Goal: Check status: Check status

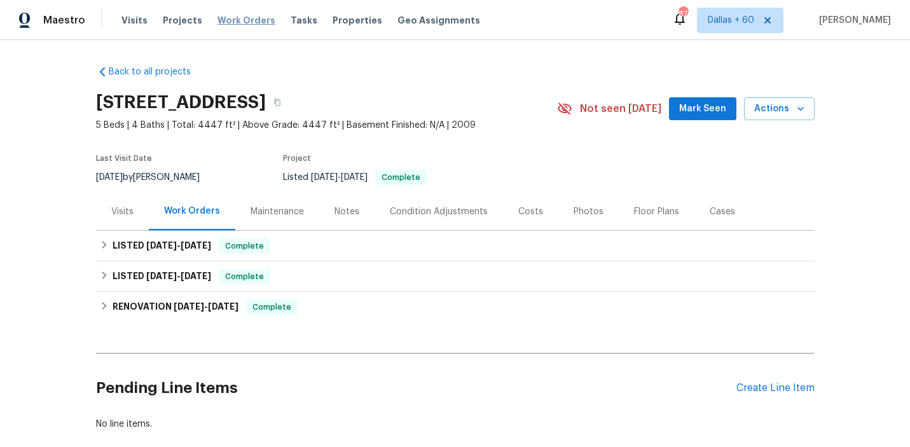
click at [230, 17] on span "Work Orders" at bounding box center [247, 20] width 58 height 13
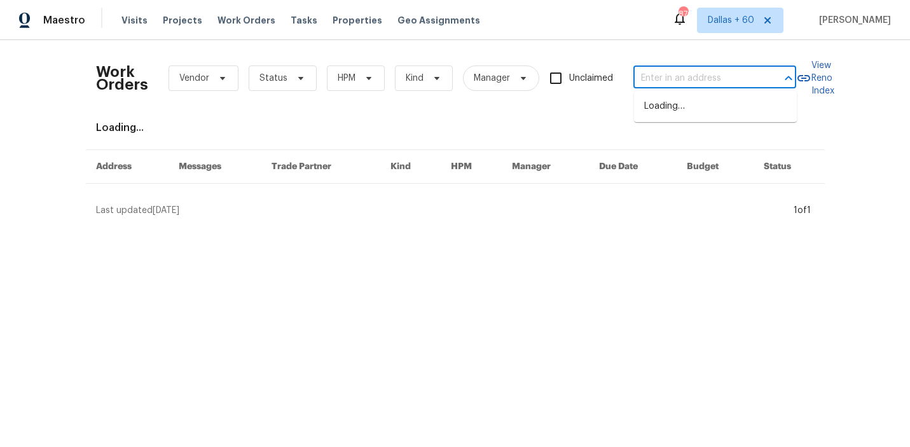
click at [706, 78] on input "text" at bounding box center [697, 79] width 127 height 20
paste input "2209 SE 19th Ave, Homestead, FL 33035"
type input "2209 SE 19th Ave, Homestead, FL 33035"
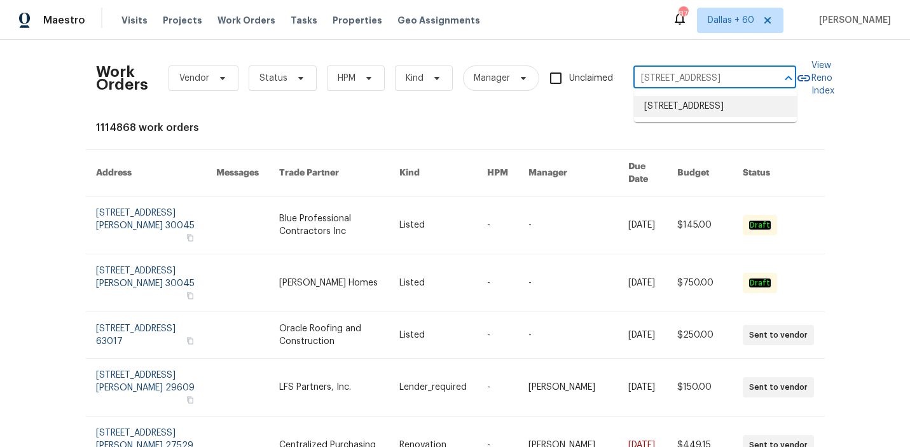
click at [707, 100] on li "2209 SE 19th Ave, Homestead, FL 33035" at bounding box center [715, 106] width 163 height 21
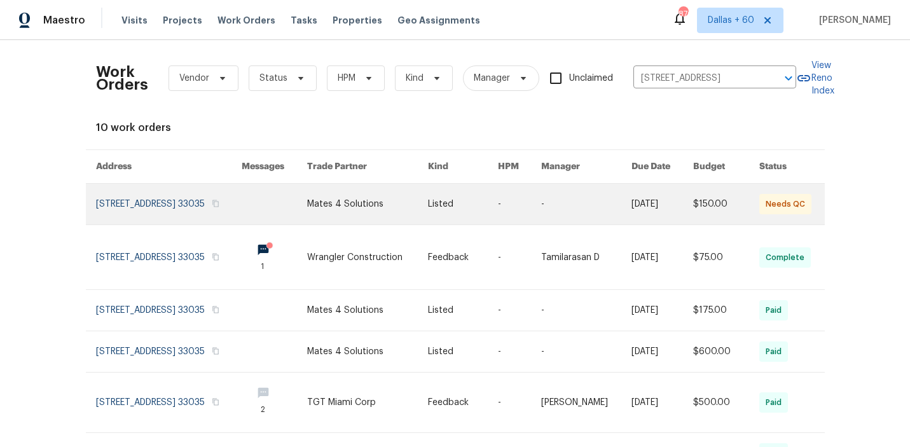
click at [286, 207] on link at bounding box center [275, 204] width 66 height 41
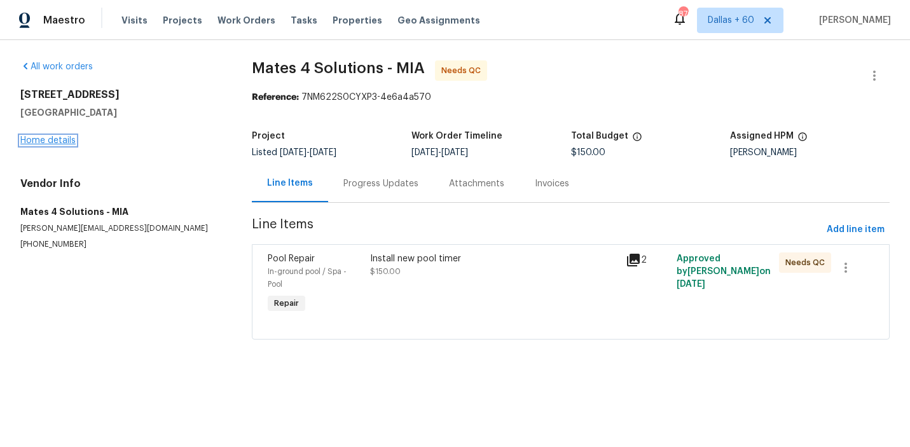
click at [34, 140] on link "Home details" at bounding box center [47, 140] width 55 height 9
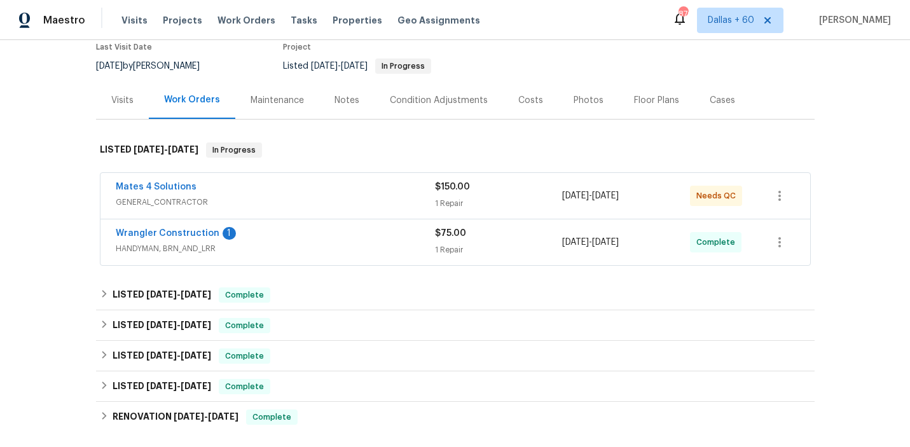
scroll to position [112, 0]
click at [344, 175] on div "Mates 4 Solutions GENERAL_CONTRACTOR $150.00 1 Repair 8/25/2025 - 8/26/2025 Nee…" at bounding box center [455, 195] width 710 height 46
click at [347, 192] on div "Mates 4 Solutions" at bounding box center [275, 187] width 319 height 15
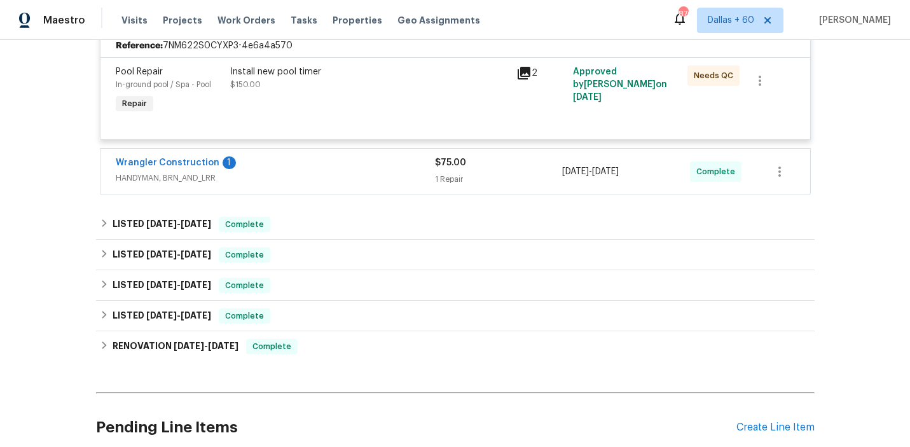
click at [345, 172] on span "HANDYMAN, BRN_AND_LRR" at bounding box center [275, 178] width 319 height 13
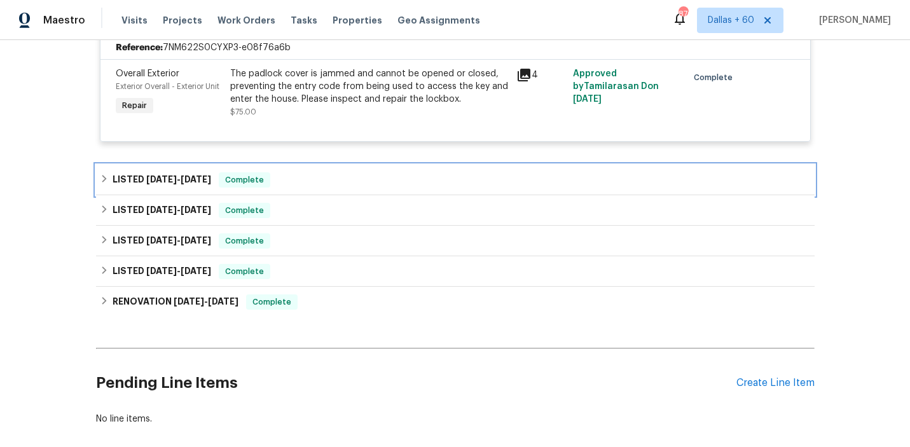
click at [345, 172] on div "LISTED 8/6/25 - 8/7/25 Complete" at bounding box center [455, 179] width 711 height 15
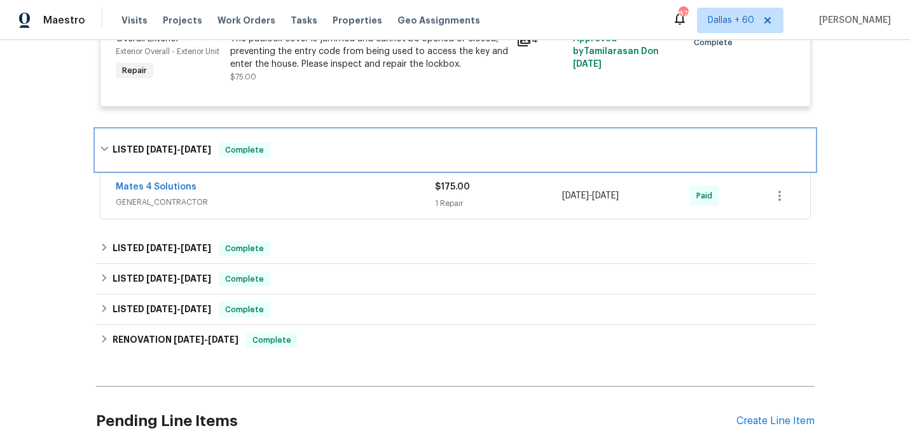
scroll to position [511, 0]
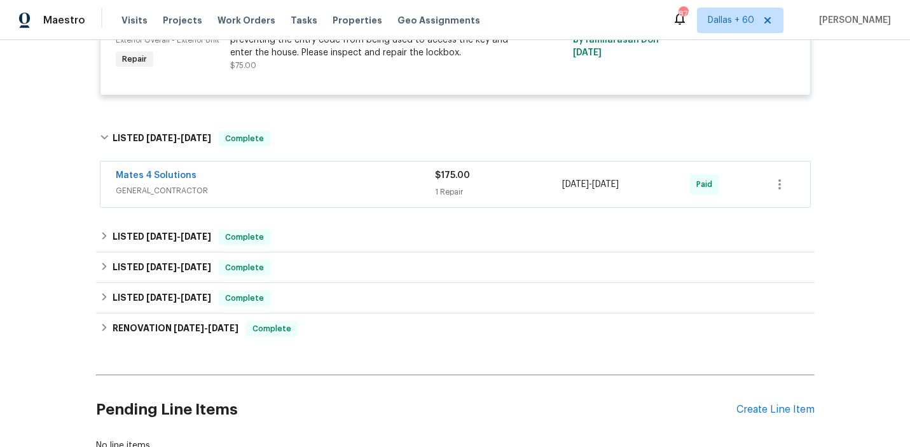
click at [345, 172] on div "Mates 4 Solutions" at bounding box center [275, 176] width 319 height 15
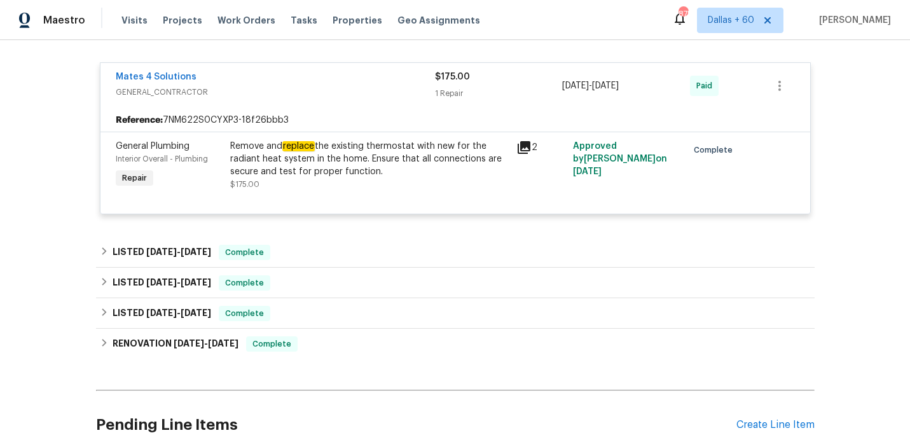
scroll to position [634, 0]
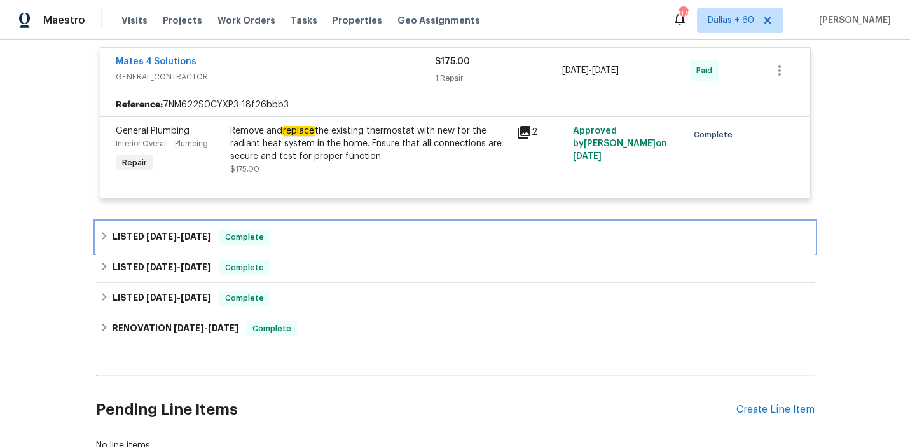
click at [331, 239] on div "LISTED 7/25/25 - 7/25/25 Complete" at bounding box center [455, 237] width 711 height 15
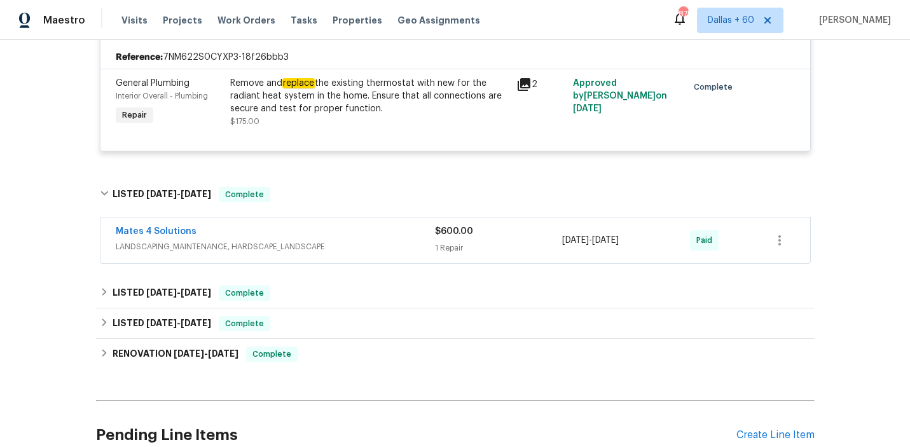
click at [331, 239] on div "Mates 4 Solutions" at bounding box center [275, 232] width 319 height 15
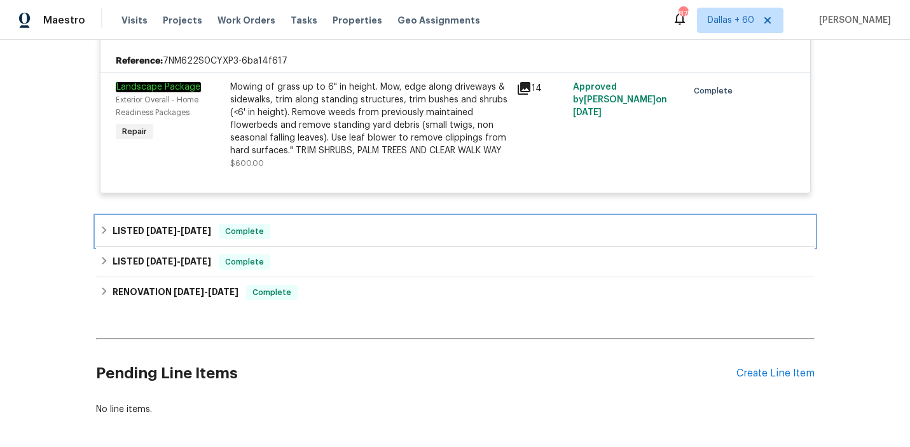
click at [331, 239] on div "LISTED 6/16/25 - 6/17/25 Complete" at bounding box center [455, 231] width 711 height 15
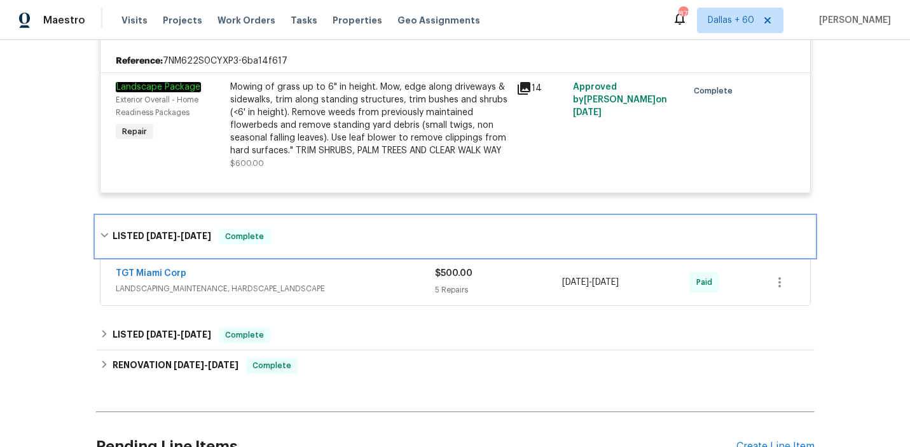
scroll to position [987, 0]
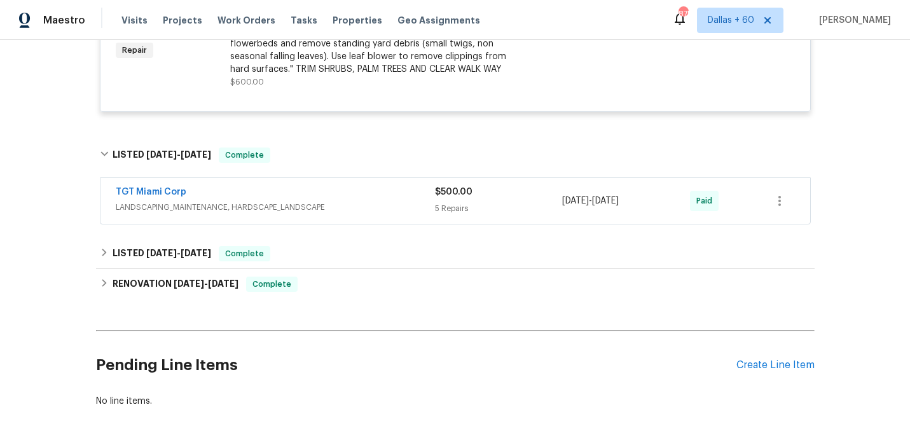
click at [375, 210] on span "LANDSCAPING_MAINTENANCE, HARDSCAPE_LANDSCAPE" at bounding box center [275, 207] width 319 height 13
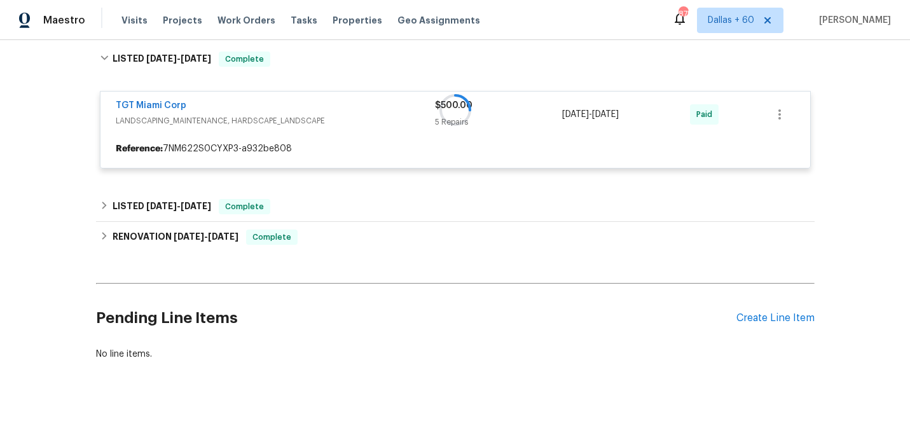
scroll to position [1082, 0]
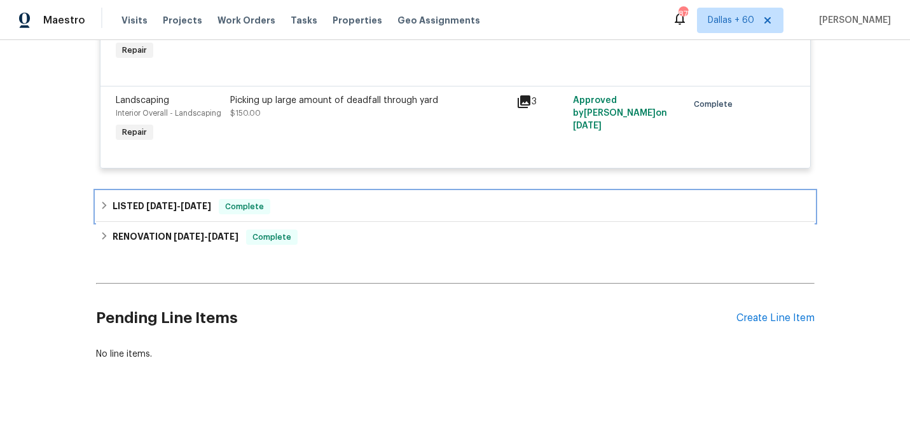
click at [375, 210] on div "LISTED 1/15/25 - 1/16/25 Complete" at bounding box center [455, 206] width 711 height 15
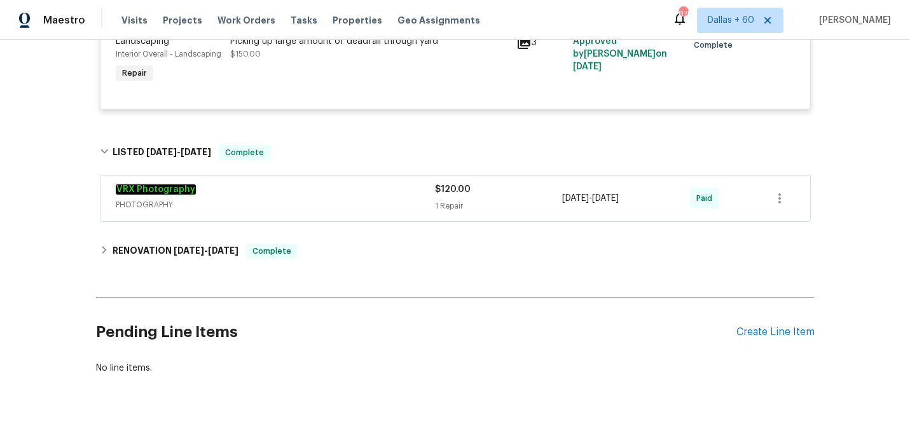
click at [375, 210] on span "PHOTOGRAPHY" at bounding box center [275, 204] width 319 height 13
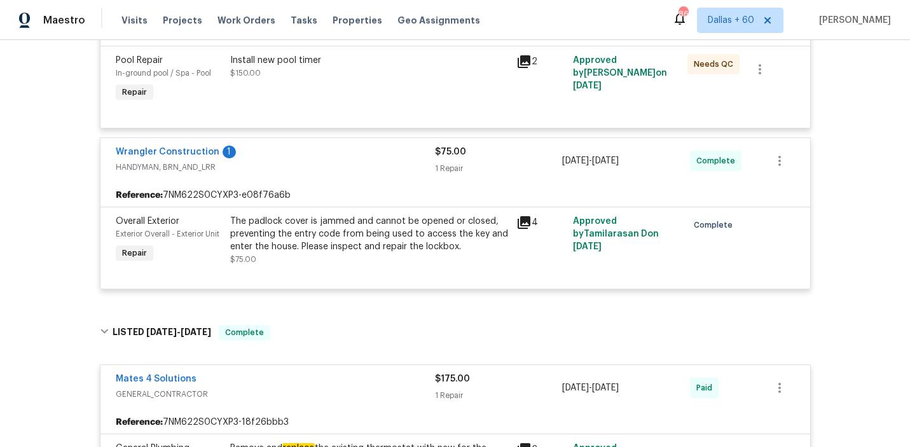
scroll to position [0, 0]
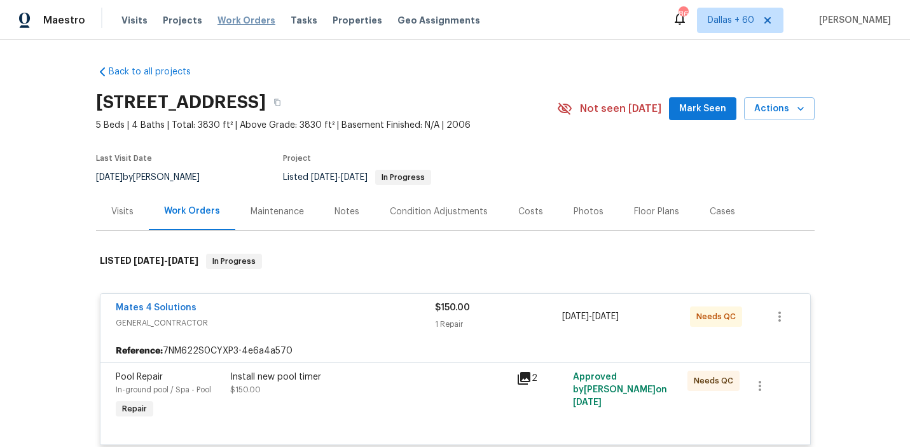
click at [234, 20] on span "Work Orders" at bounding box center [247, 20] width 58 height 13
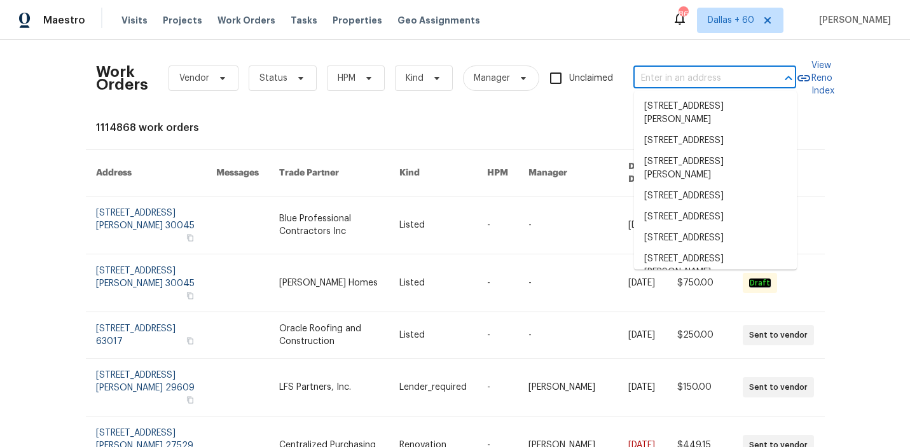
click at [649, 72] on input "text" at bounding box center [697, 79] width 127 height 20
paste input "1123 Elm Brook Ct, Allen, TX 75002"
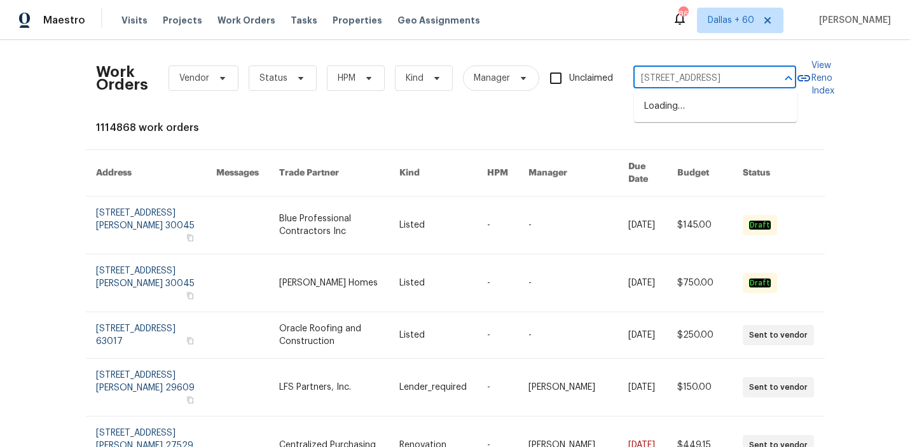
type input "1123 Elm Brook Ct, Allen, TX 75002"
click at [661, 77] on input "text" at bounding box center [697, 79] width 127 height 20
paste input "1123 Elm Brook Ct, Allen, TX 75002"
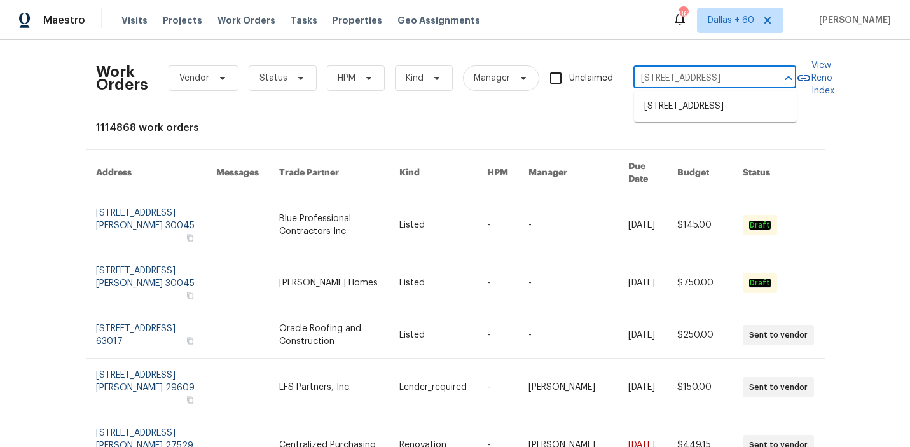
type input "1123 Elm Brook Ct, Allen, TX 75002"
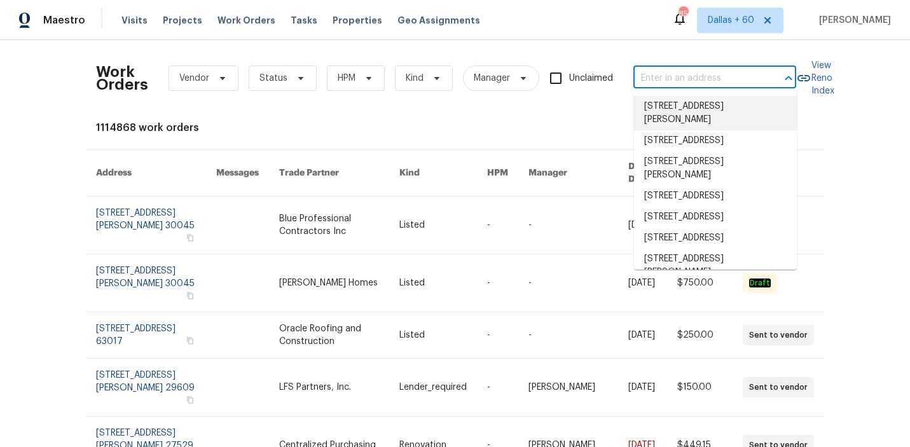
scroll to position [0, 0]
click at [687, 74] on input "text" at bounding box center [697, 79] width 127 height 20
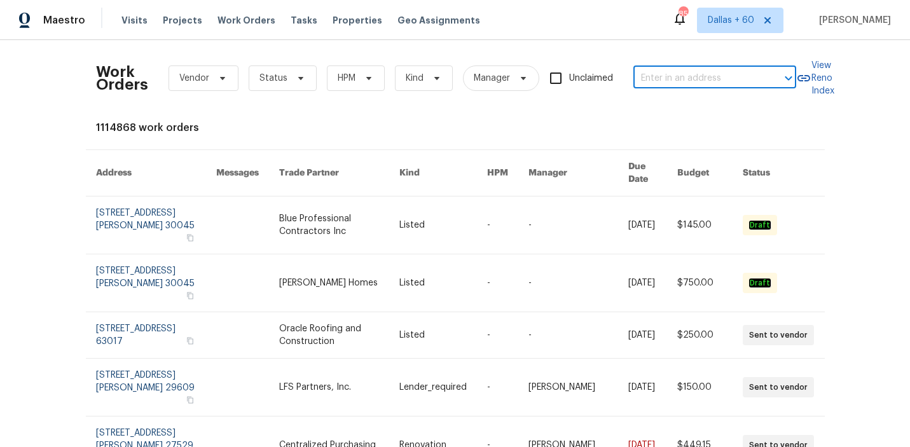
paste input "1123 Elm Brook Ct, Allen, TX 75002"
type input "1123 Elm Brook Ct, Allen, TX 75002"
click at [677, 109] on li "1123 Elm Brook Ct, Allen, TX 75002" at bounding box center [715, 106] width 163 height 21
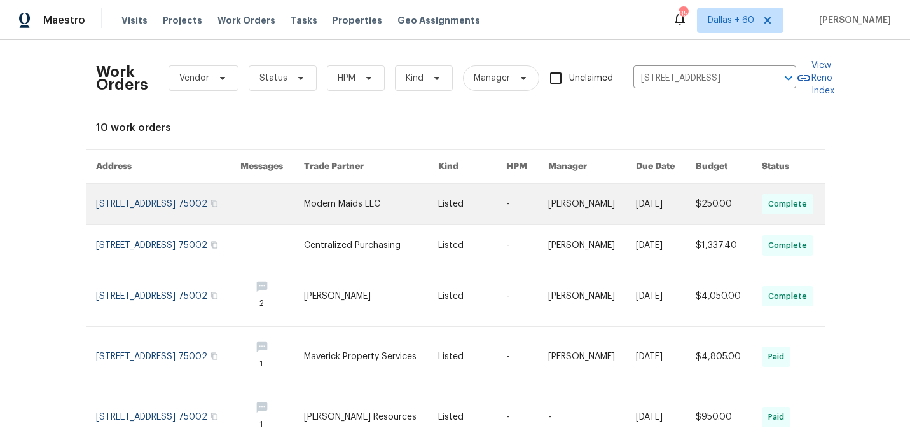
click at [376, 211] on link at bounding box center [371, 204] width 134 height 41
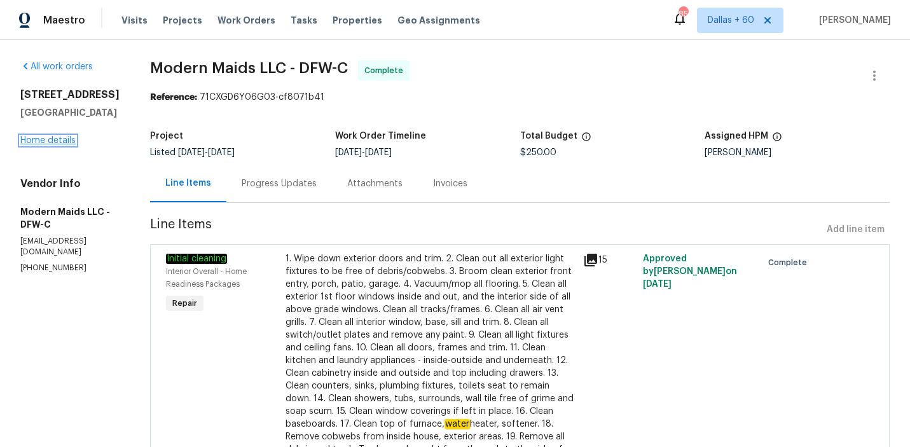
click at [54, 142] on link "Home details" at bounding box center [47, 140] width 55 height 9
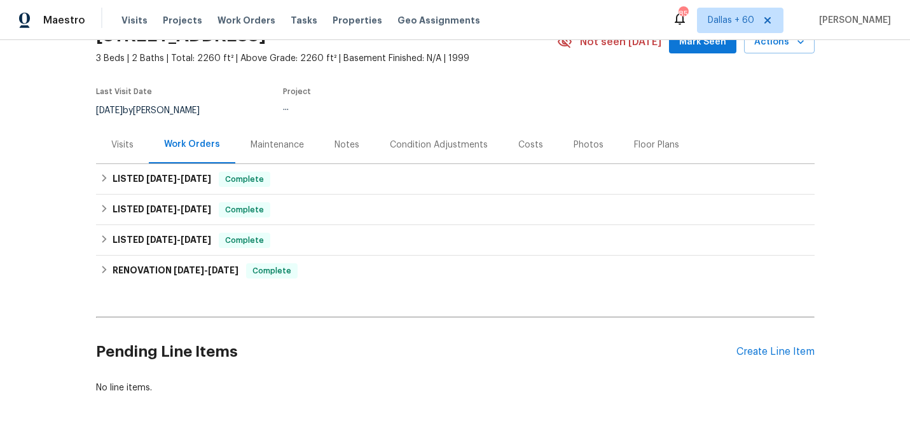
scroll to position [88, 0]
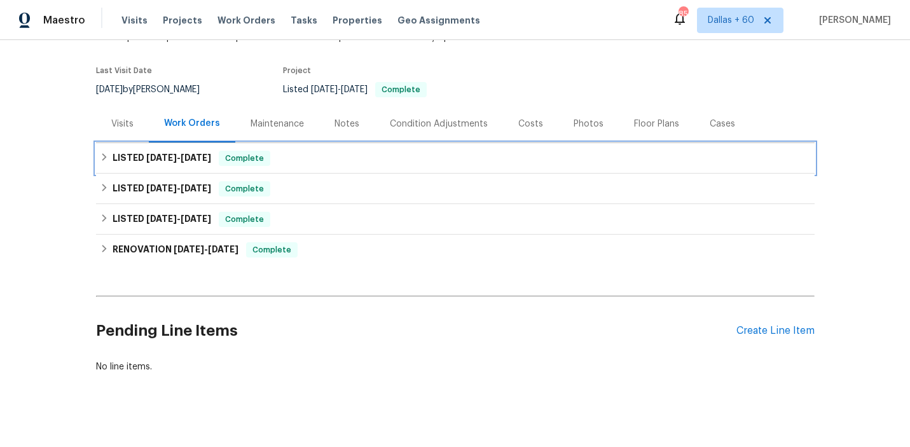
click at [347, 156] on div "LISTED 7/17/25 - 7/29/25 Complete" at bounding box center [455, 158] width 711 height 15
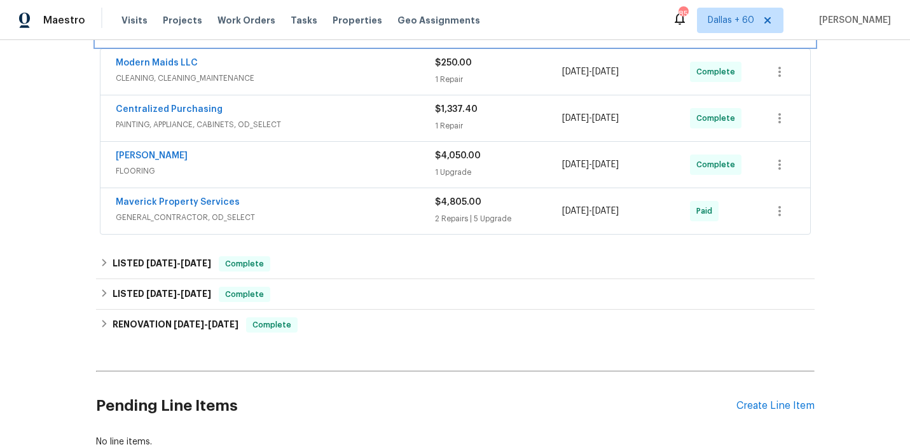
scroll to position [236, 0]
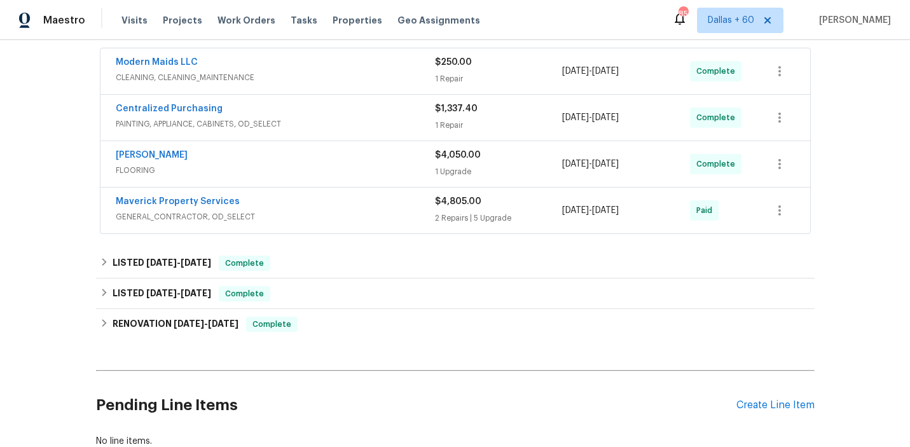
click at [356, 207] on div "Maverick Property Services" at bounding box center [275, 202] width 319 height 15
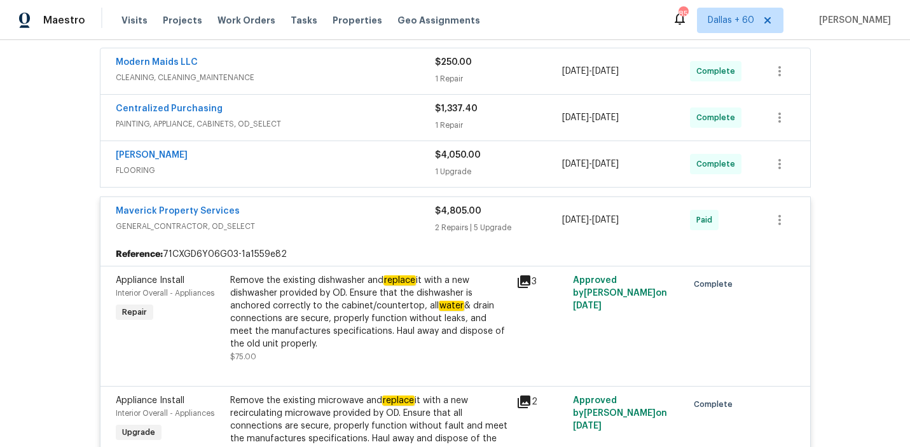
click at [336, 167] on span "FLOORING" at bounding box center [275, 170] width 319 height 13
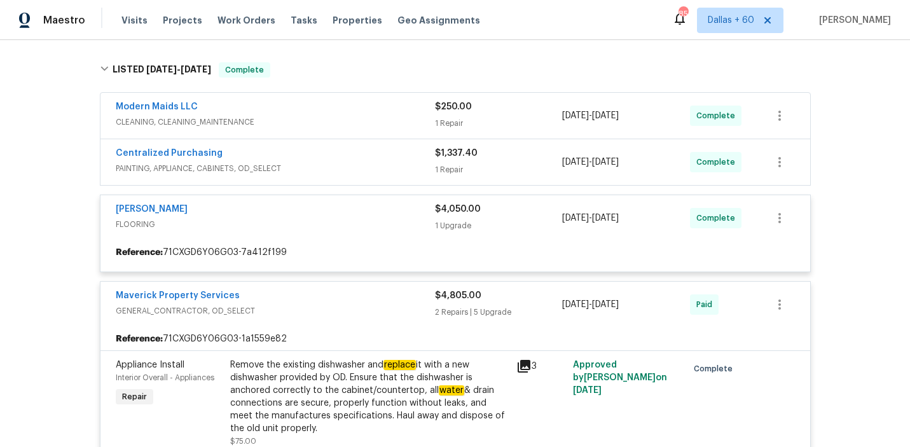
scroll to position [189, 0]
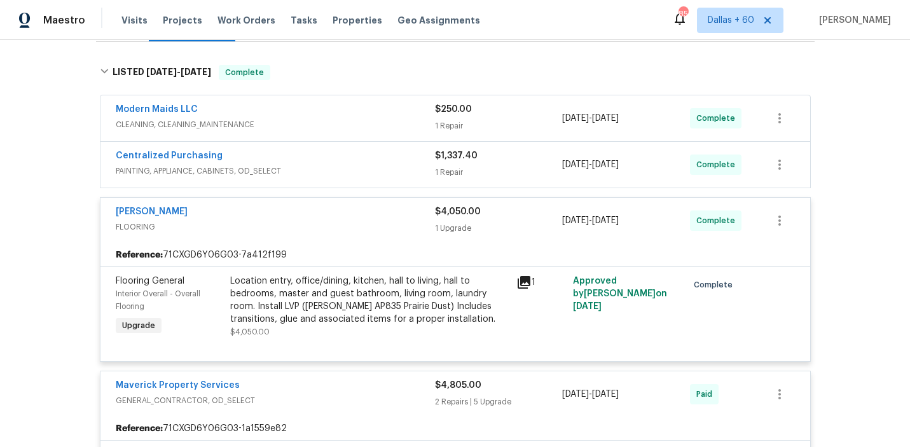
click at [335, 167] on span "PAINTING, APPLIANCE, CABINETS, OD_SELECT" at bounding box center [275, 171] width 319 height 13
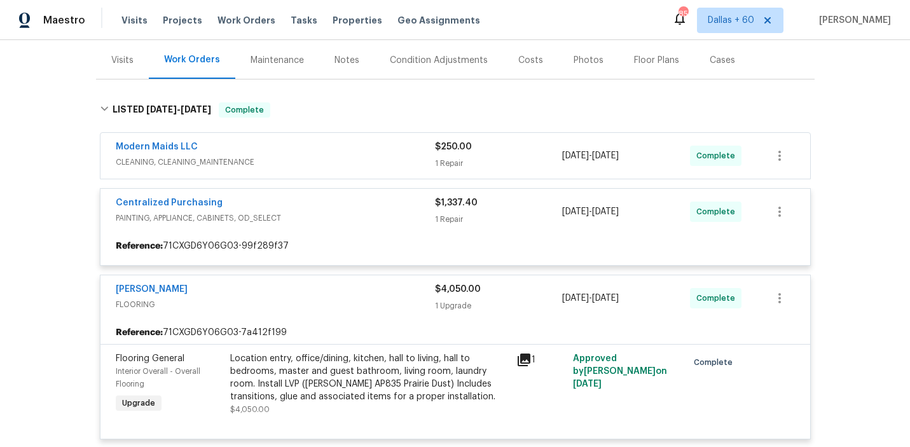
scroll to position [150, 0]
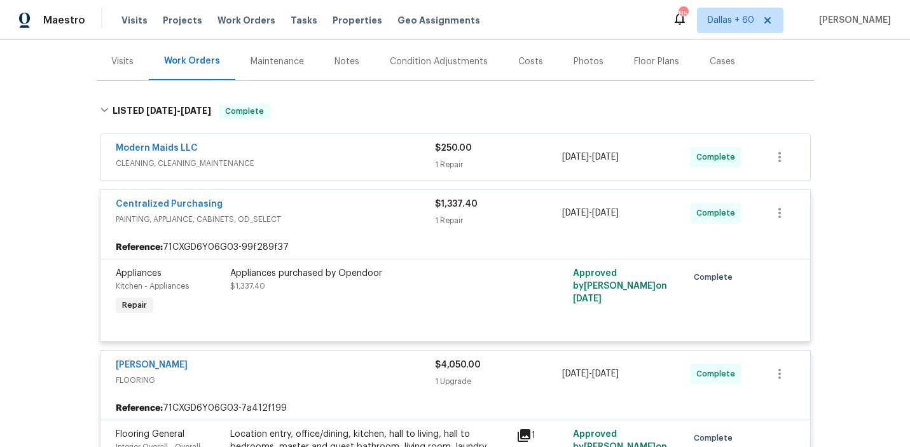
click at [335, 162] on span "CLEANING, CLEANING_MAINTENANCE" at bounding box center [275, 163] width 319 height 13
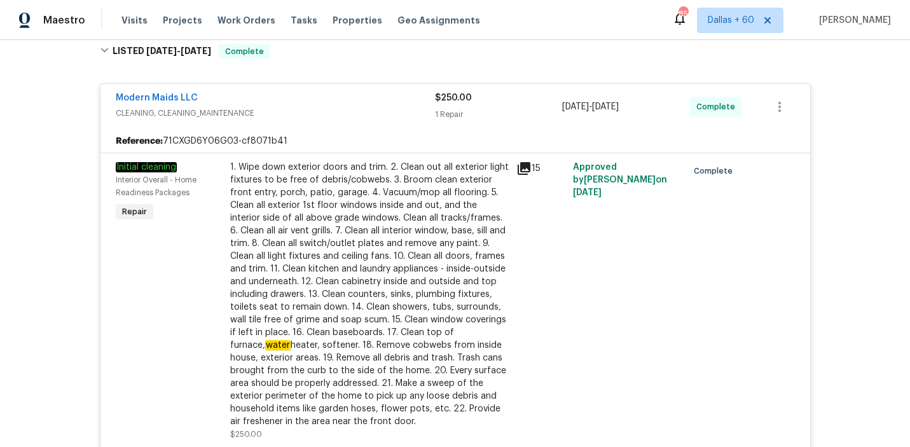
scroll to position [0, 0]
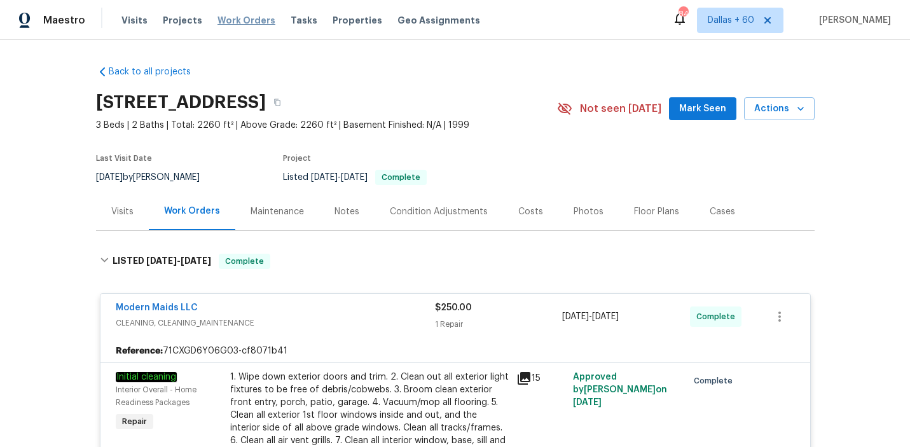
click at [247, 24] on span "Work Orders" at bounding box center [247, 20] width 58 height 13
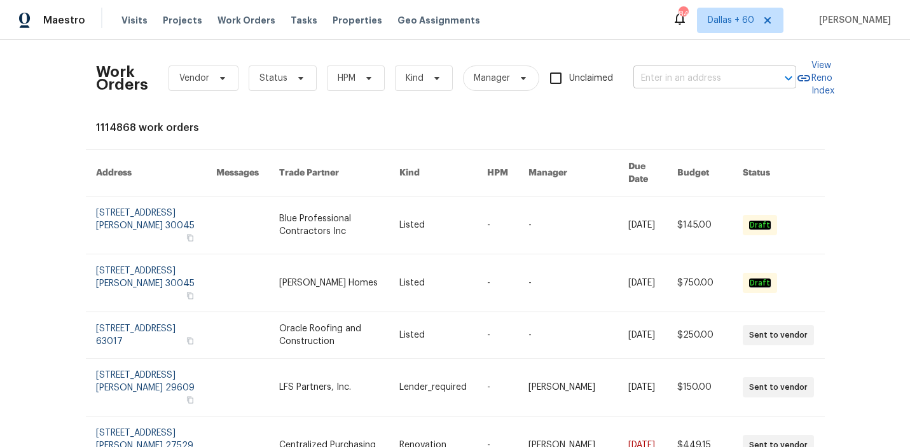
click at [695, 76] on input "text" at bounding box center [697, 79] width 127 height 20
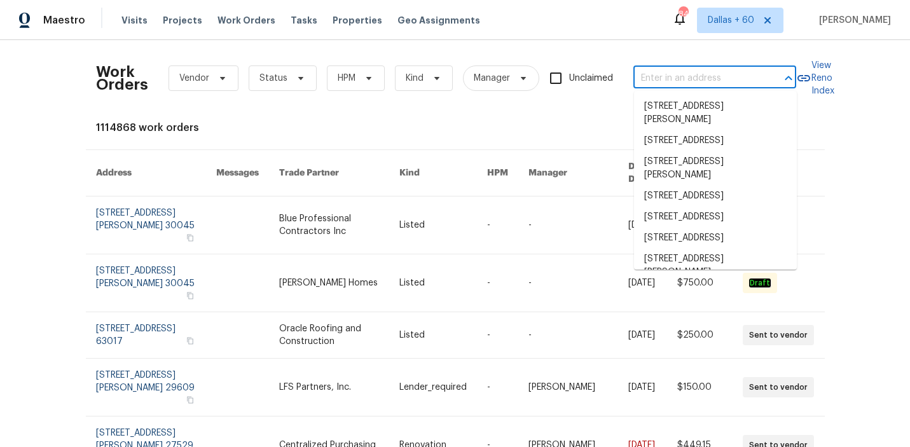
paste input "11594 Beryl St, Apple Valley, CA 92308"
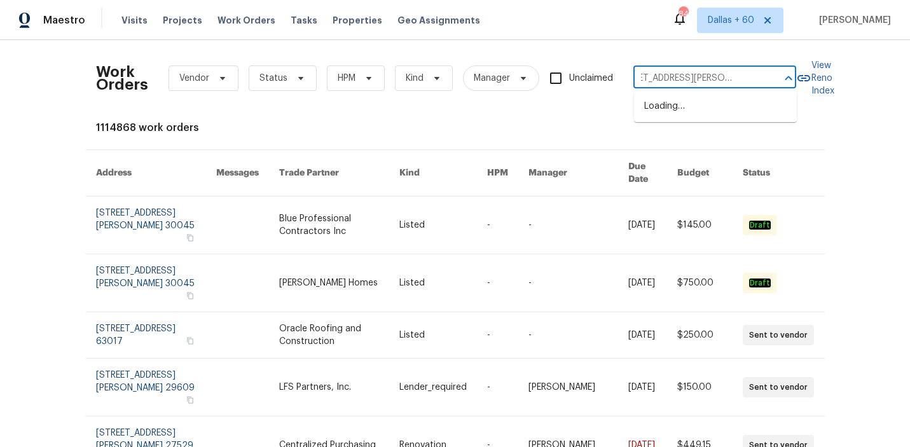
type input "11594 Beryl St, Apple Valley, CA 92308"
click at [688, 106] on li "11594 Beryl St, Apple Valley, CA 92308" at bounding box center [715, 113] width 163 height 34
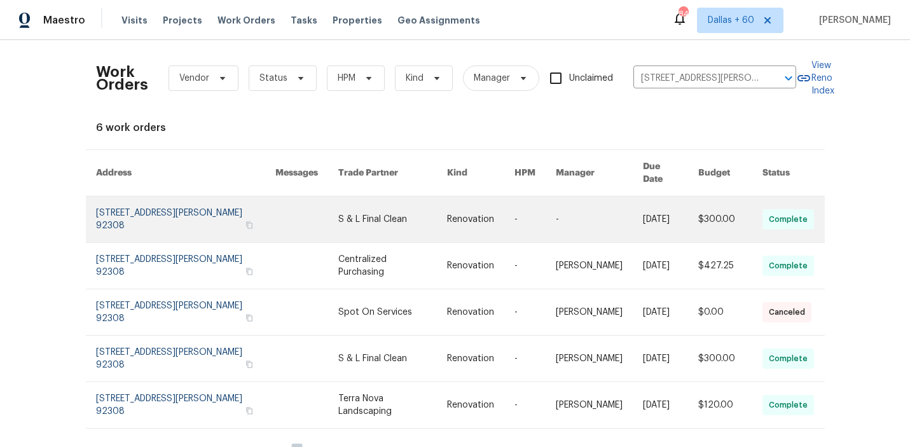
click at [327, 211] on link at bounding box center [306, 220] width 63 height 46
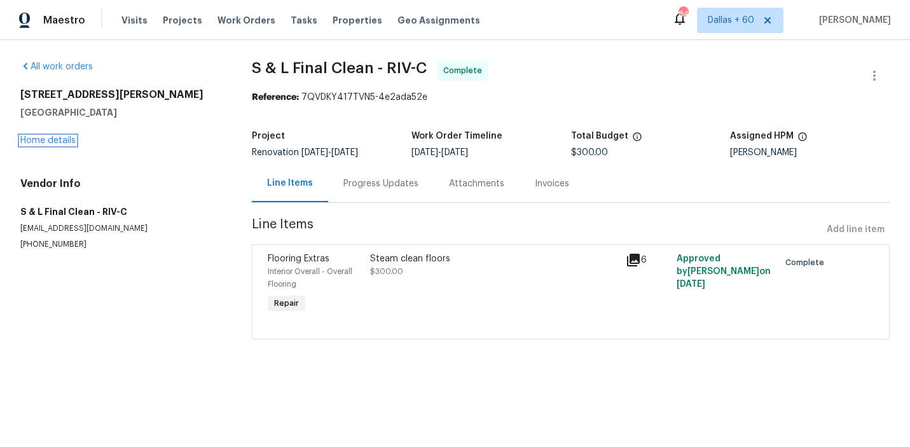
click at [52, 139] on link "Home details" at bounding box center [47, 140] width 55 height 9
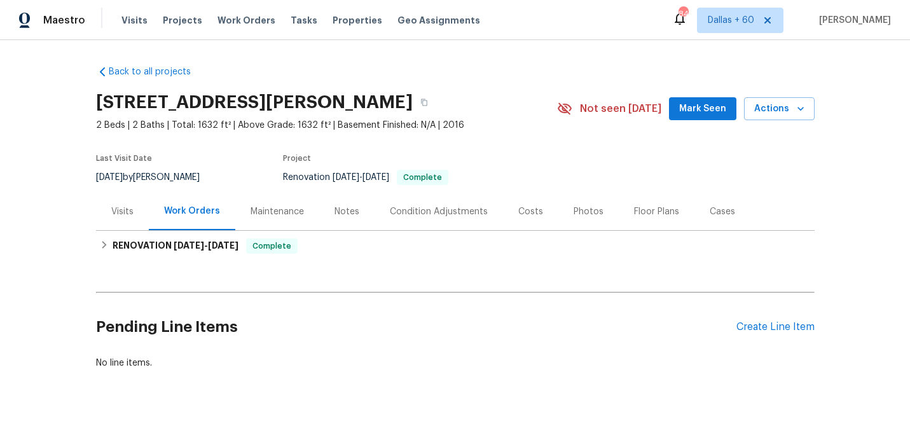
click at [377, 225] on div "Condition Adjustments" at bounding box center [439, 212] width 128 height 38
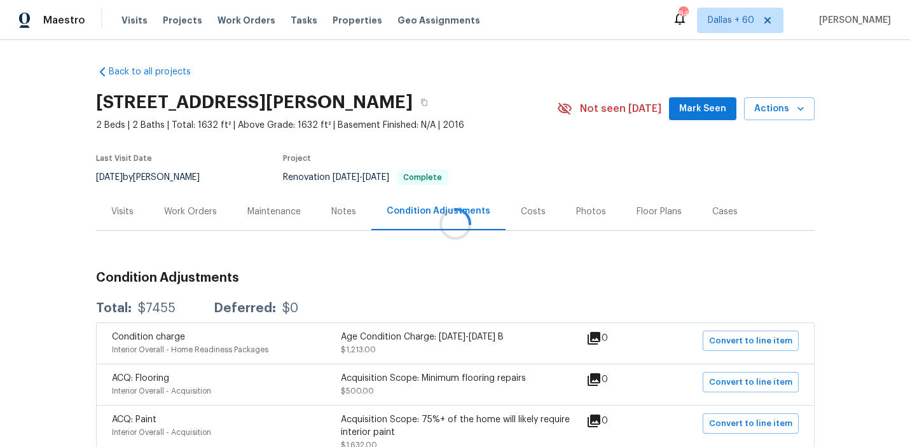
click at [176, 216] on div at bounding box center [455, 223] width 910 height 447
click at [202, 209] on div "Work Orders" at bounding box center [190, 211] width 53 height 13
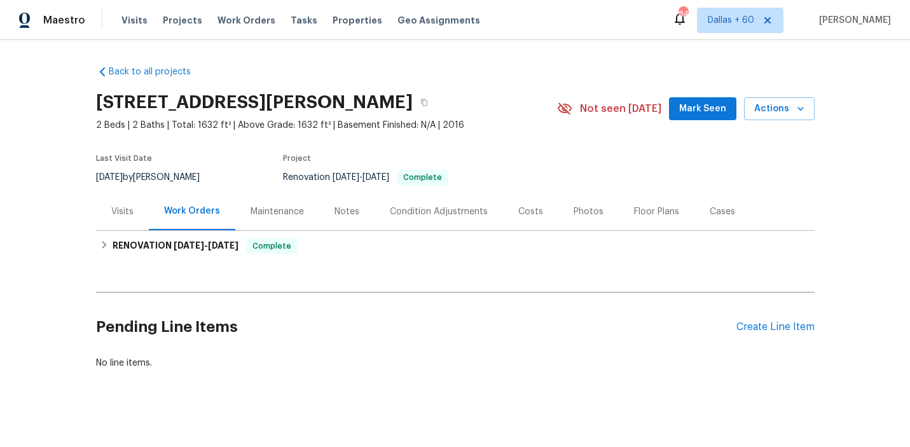
scroll to position [9, 0]
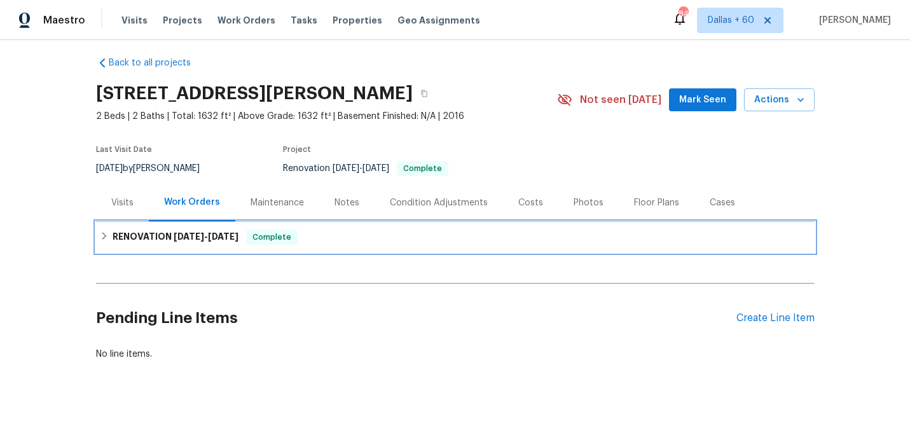
click at [332, 230] on div "RENOVATION 8/18/25 - 8/21/25 Complete" at bounding box center [455, 237] width 711 height 15
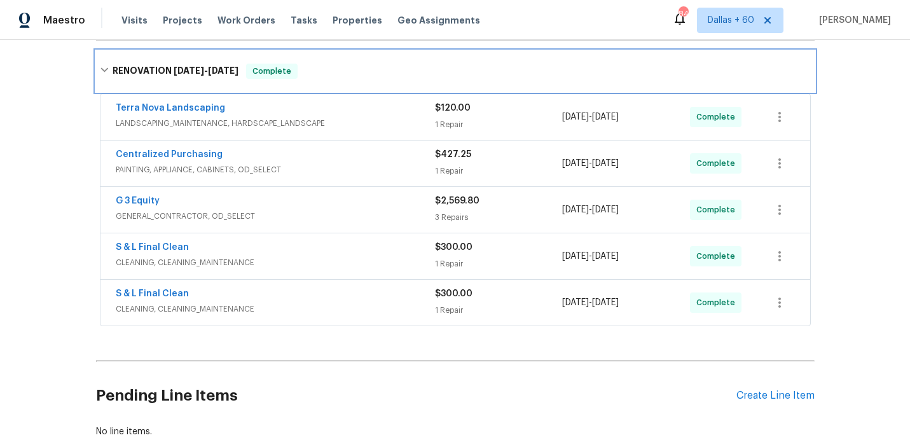
scroll to position [268, 0]
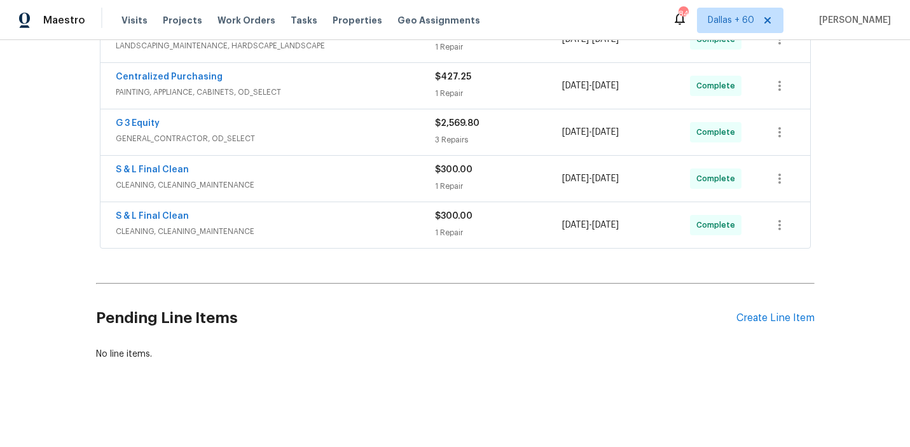
click at [328, 207] on div "S & L Final Clean CLEANING, CLEANING_MAINTENANCE $300.00 1 Repair 8/21/2025 - 8…" at bounding box center [455, 225] width 710 height 46
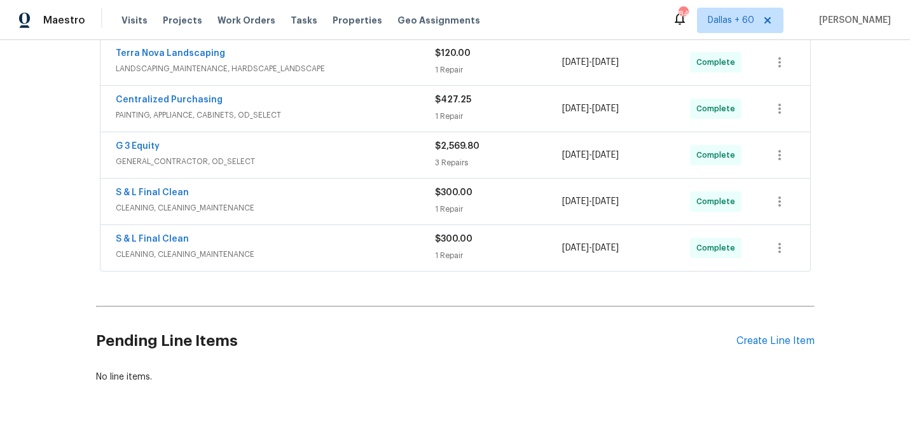
scroll to position [239, 0]
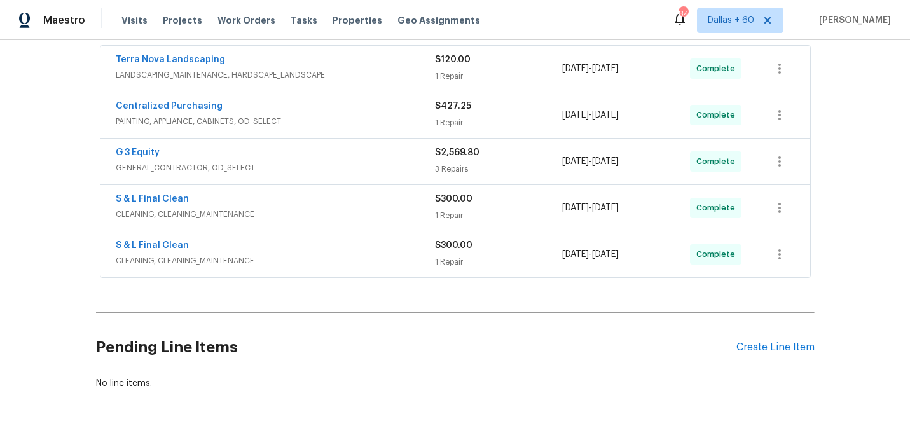
click at [332, 243] on div "S & L Final Clean" at bounding box center [275, 246] width 319 height 15
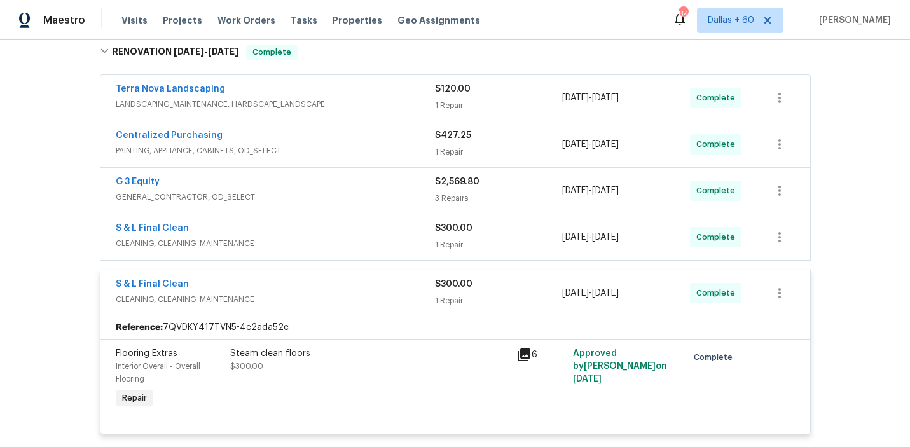
click at [332, 228] on div "S & L Final Clean" at bounding box center [275, 229] width 319 height 15
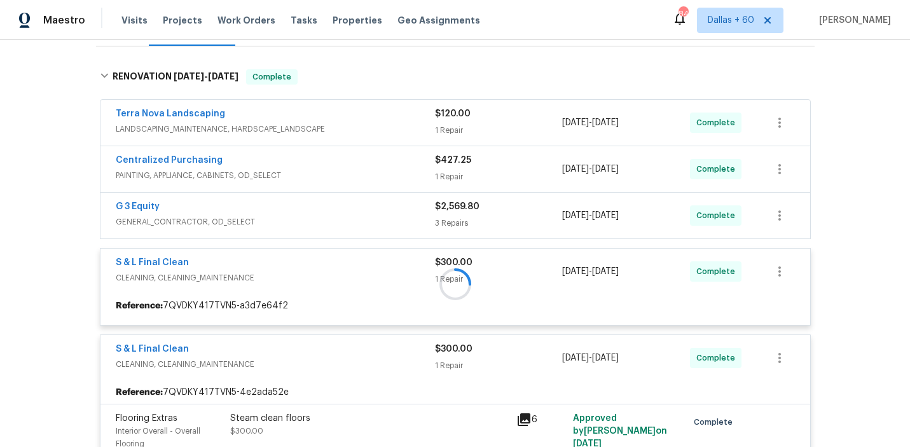
scroll to position [184, 0]
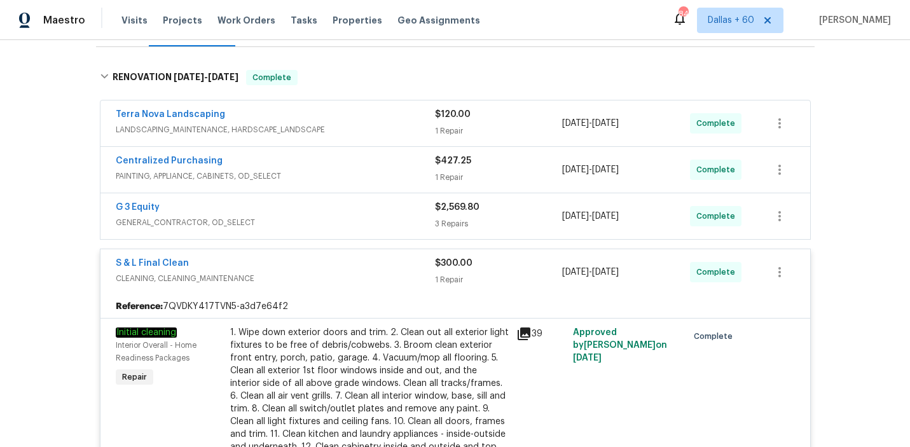
click at [333, 221] on span "GENERAL_CONTRACTOR, OD_SELECT" at bounding box center [275, 222] width 319 height 13
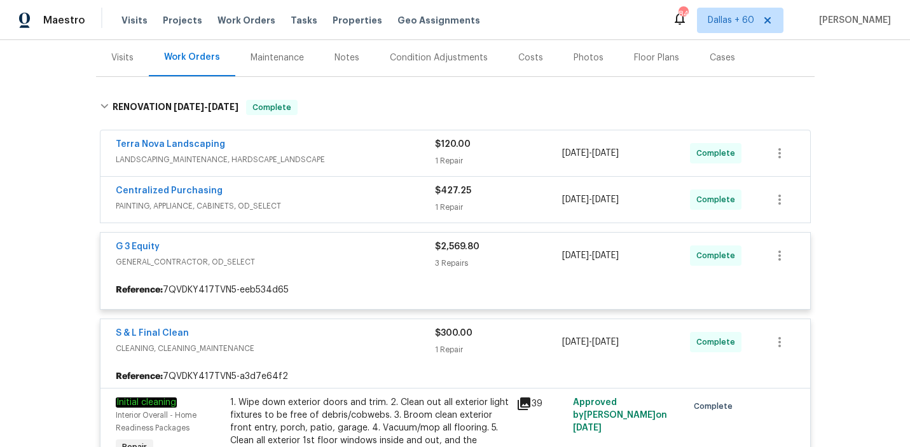
scroll to position [151, 0]
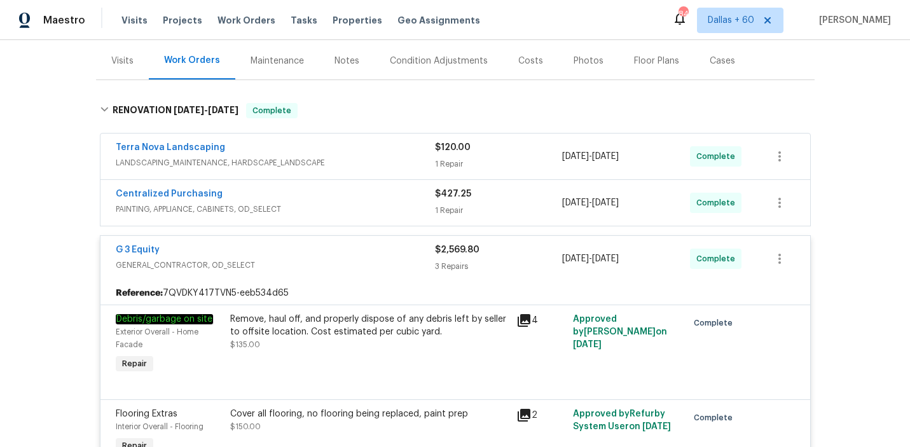
click at [336, 207] on span "PAINTING, APPLIANCE, CABINETS, OD_SELECT" at bounding box center [275, 209] width 319 height 13
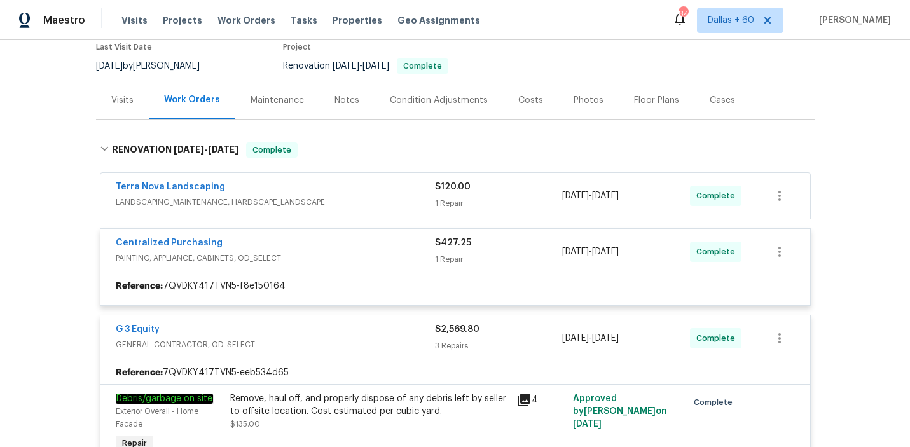
scroll to position [105, 0]
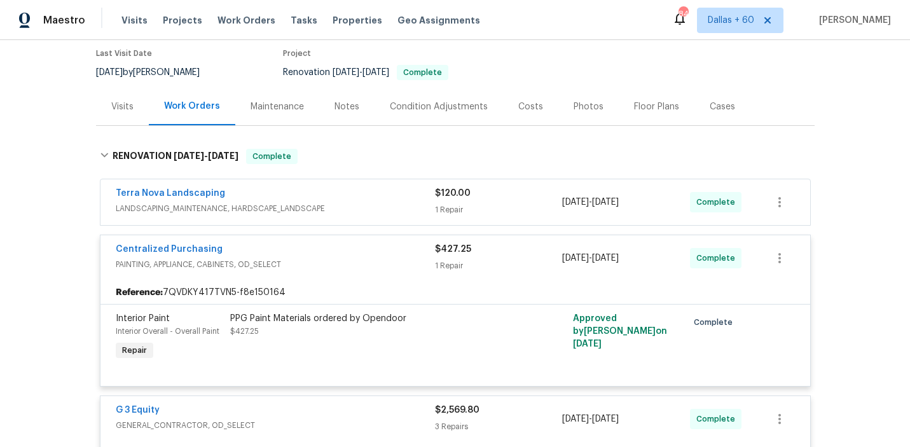
click at [350, 197] on div "Terra Nova Landscaping" at bounding box center [275, 194] width 319 height 15
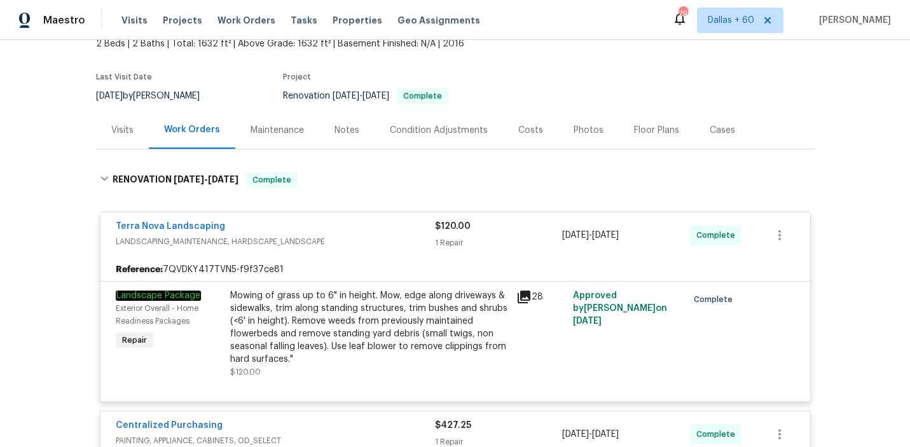
scroll to position [0, 0]
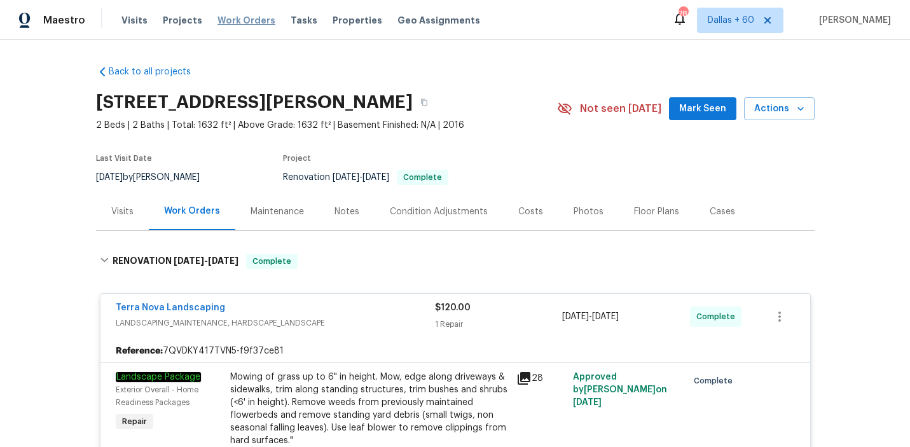
click at [249, 21] on span "Work Orders" at bounding box center [247, 20] width 58 height 13
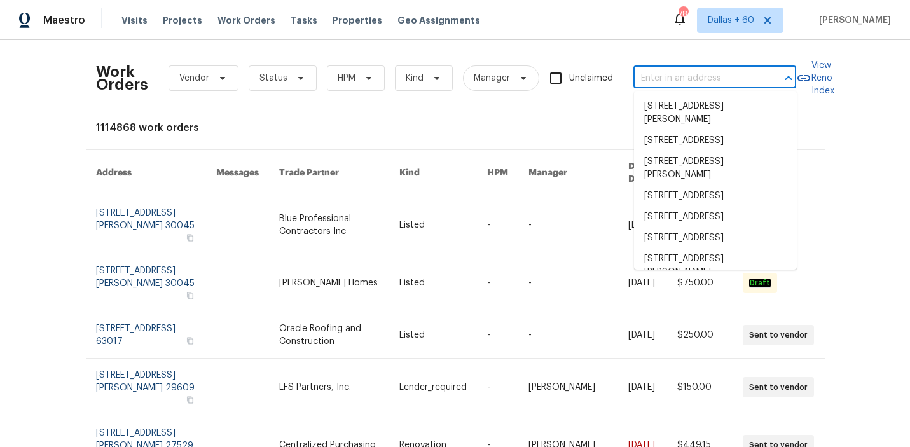
click at [662, 81] on input "text" at bounding box center [697, 79] width 127 height 20
paste input "8040 Goldenrod Ct, Indianapolis, IN 46219"
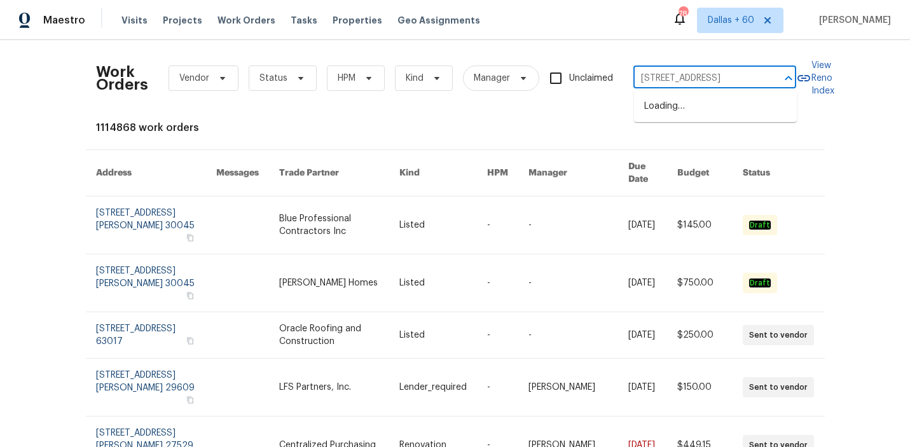
scroll to position [0, 58]
type input "8040 Goldenrod Ct, Indianapolis, IN 46219"
click at [667, 107] on li "8040 Goldenrod Ct, Indianapolis, IN 46219" at bounding box center [715, 106] width 163 height 21
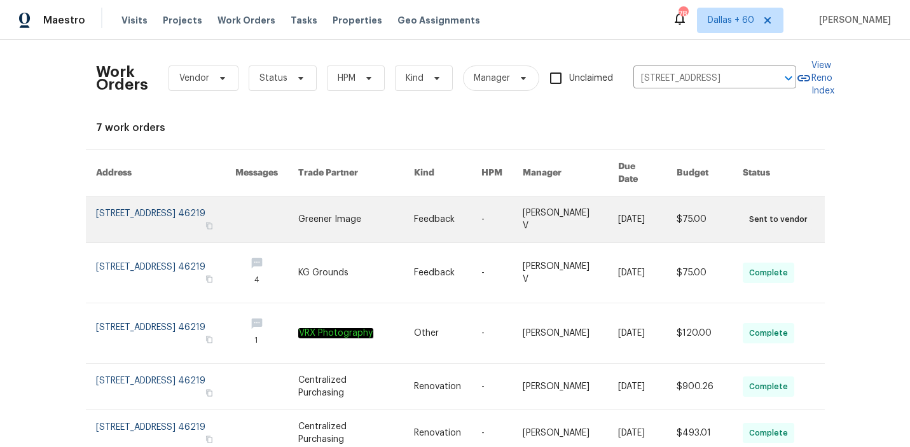
click at [328, 216] on link at bounding box center [356, 220] width 116 height 46
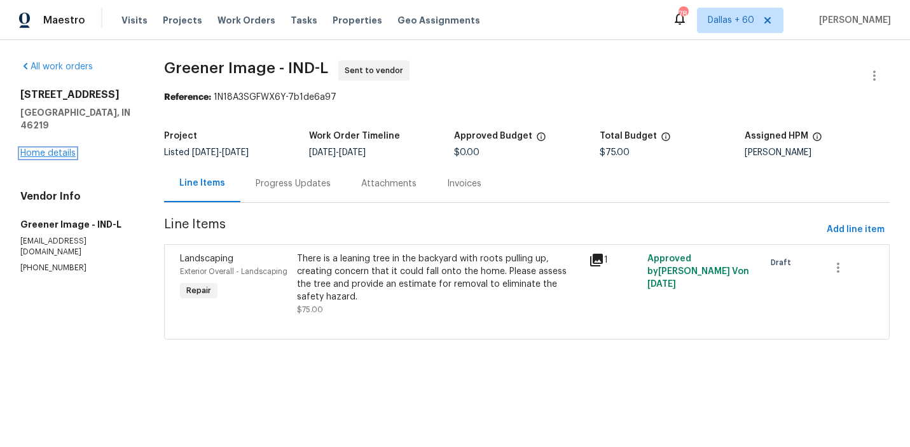
click at [46, 149] on link "Home details" at bounding box center [47, 153] width 55 height 9
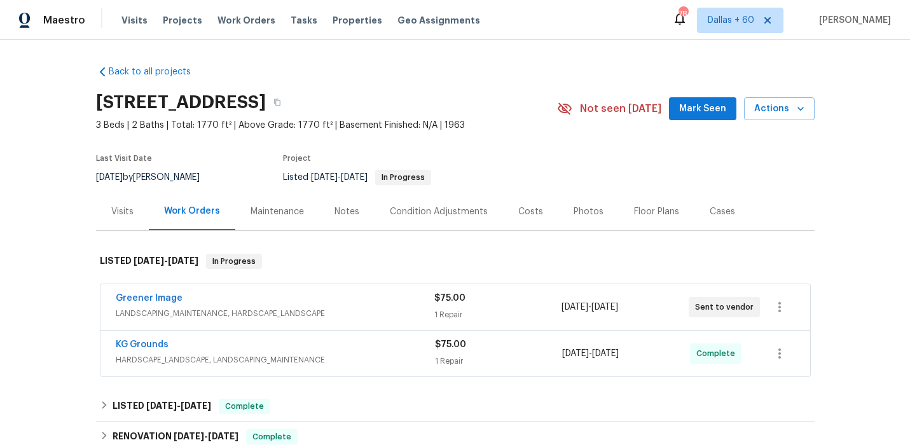
click at [357, 307] on span "LANDSCAPING_MAINTENANCE, HARDSCAPE_LANDSCAPE" at bounding box center [275, 313] width 319 height 13
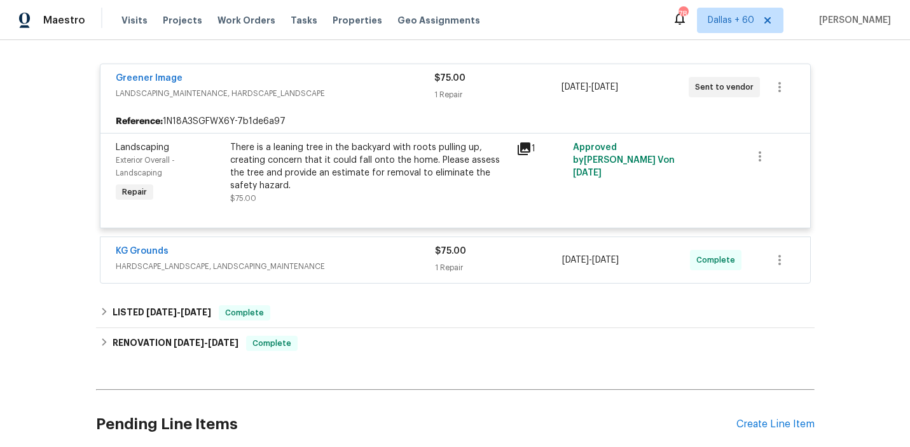
click at [366, 254] on div "KG Grounds" at bounding box center [275, 252] width 319 height 15
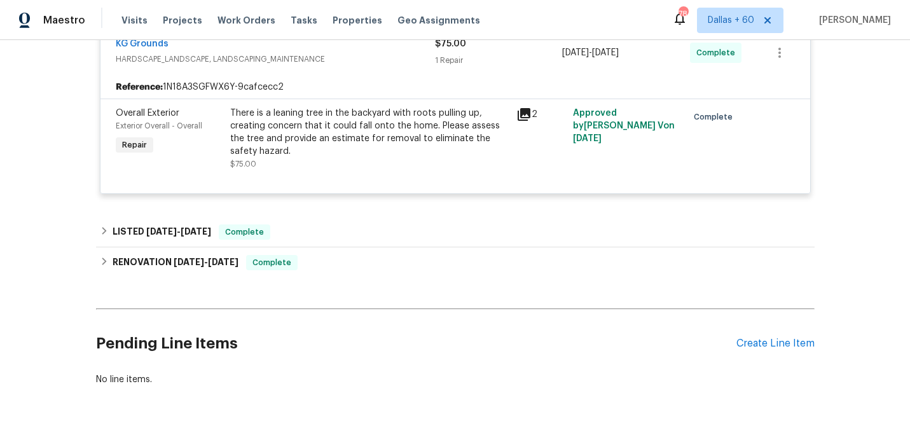
scroll to position [438, 0]
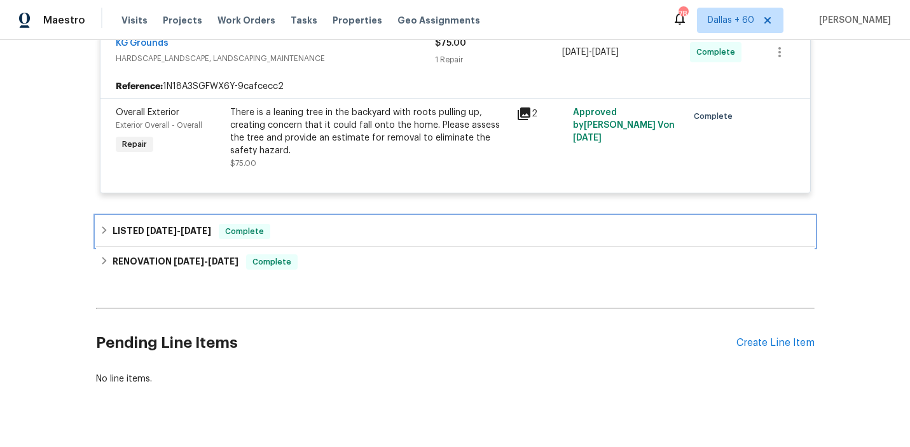
click at [361, 243] on div "LISTED 8/12/25 - 8/13/25 Complete" at bounding box center [455, 231] width 719 height 31
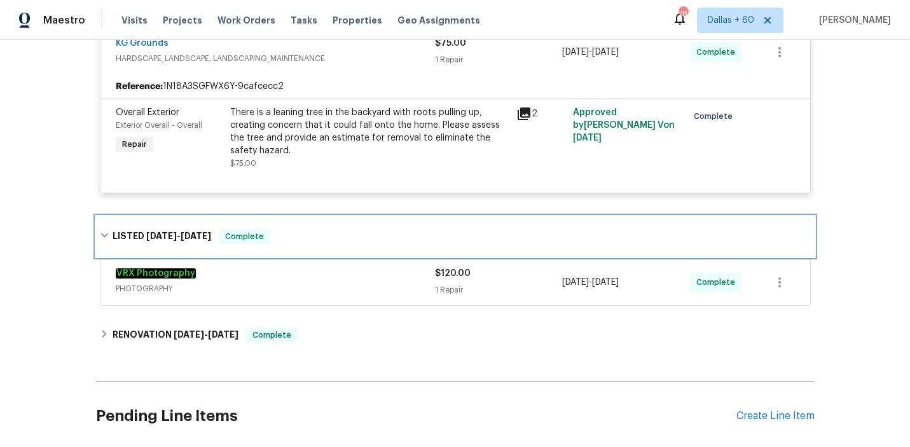
scroll to position [485, 0]
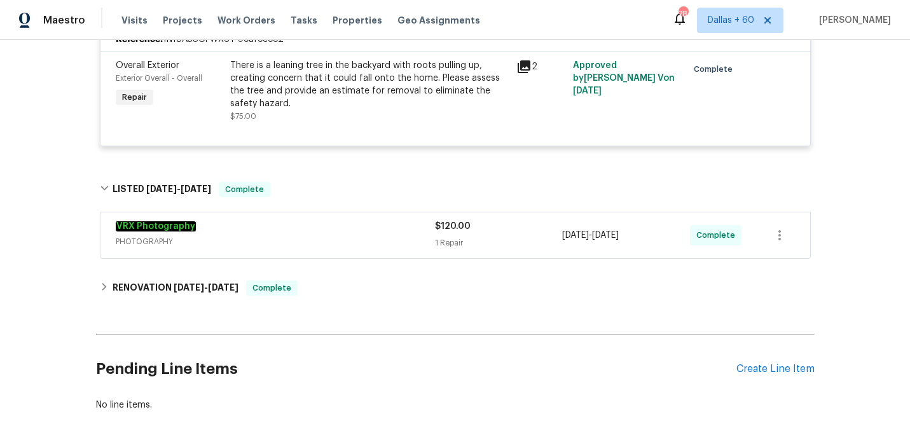
click at [361, 243] on span "PHOTOGRAPHY" at bounding box center [275, 241] width 319 height 13
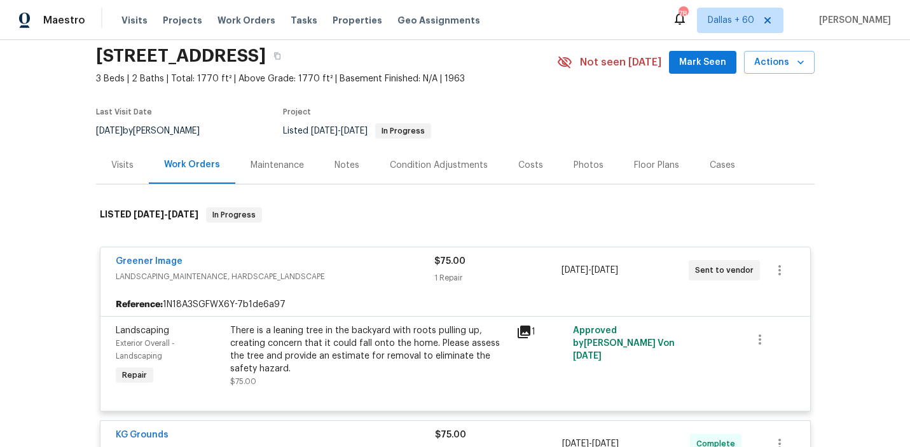
scroll to position [27, 0]
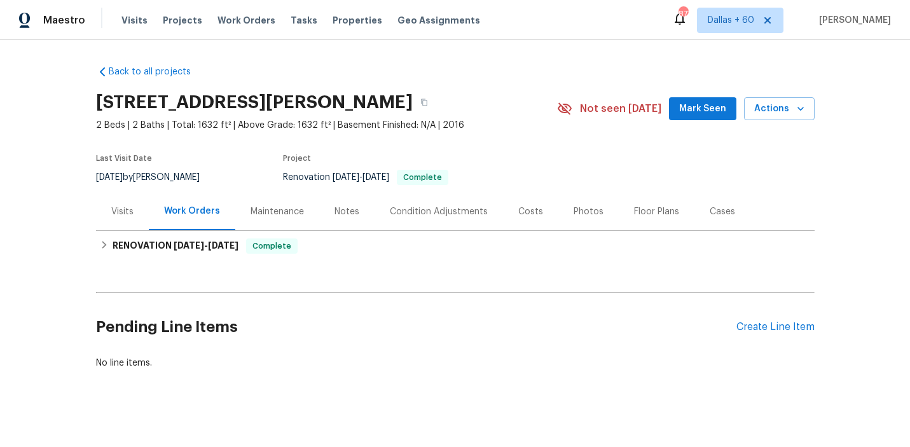
click at [125, 212] on div "Visits" at bounding box center [122, 211] width 22 height 13
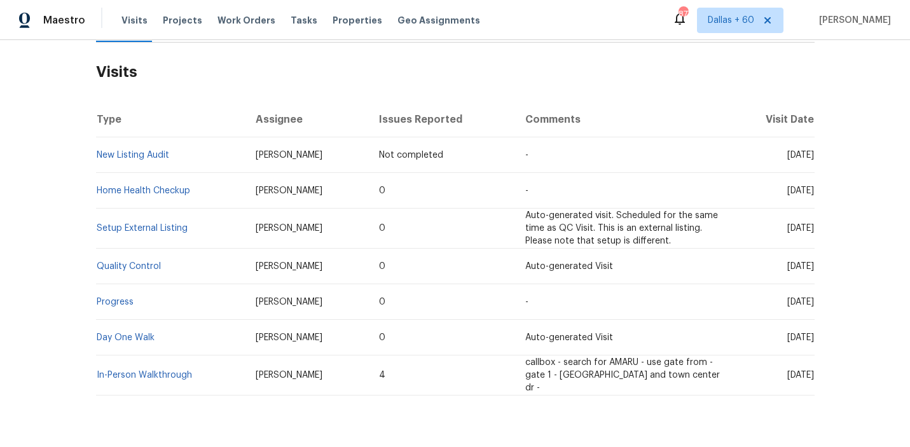
scroll to position [219, 0]
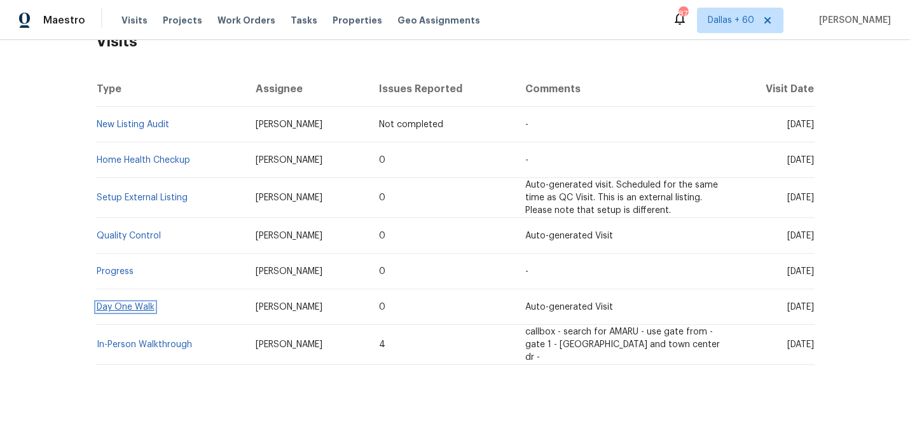
click at [141, 303] on link "Day One Walk" at bounding box center [126, 307] width 58 height 9
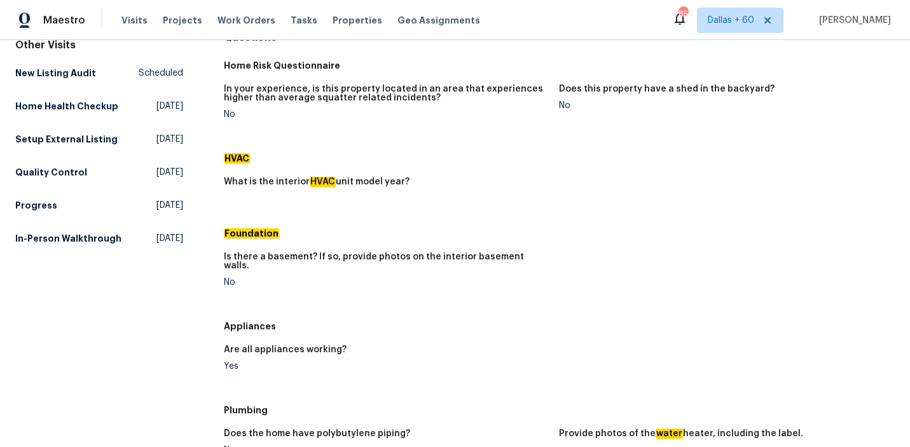
scroll to position [37, 0]
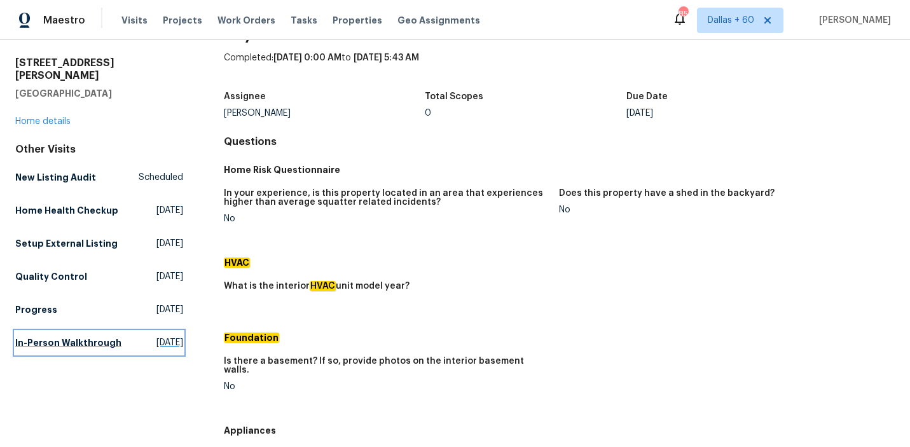
click at [38, 336] on h5 "In-Person Walkthrough" at bounding box center [68, 342] width 106 height 13
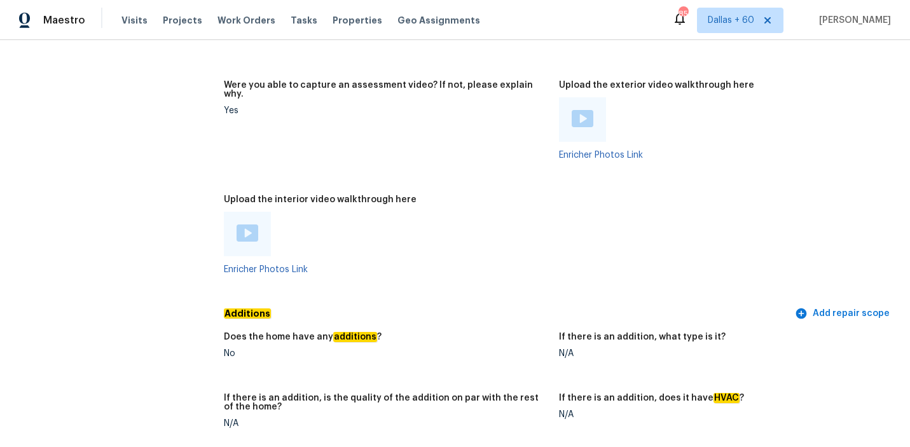
scroll to position [2271, 0]
click at [584, 111] on img at bounding box center [583, 119] width 22 height 17
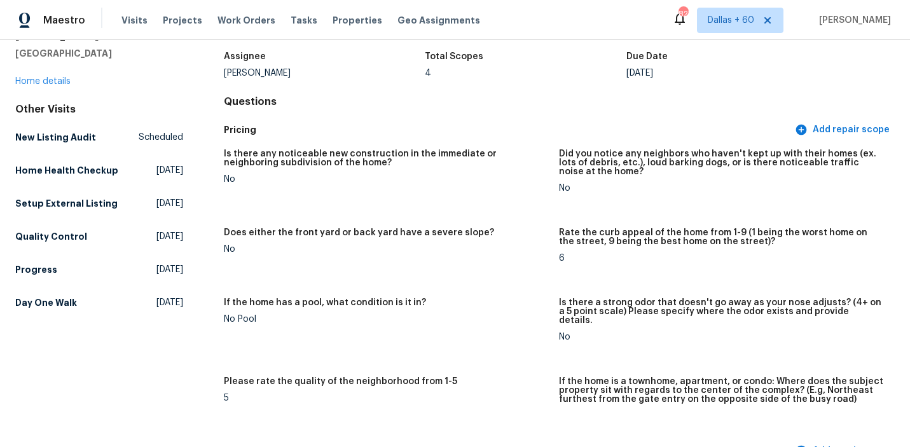
scroll to position [0, 0]
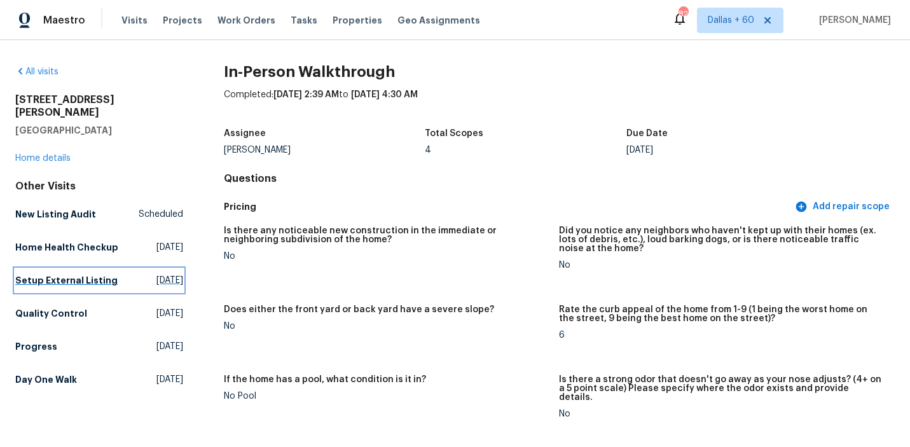
click at [50, 274] on h5 "Setup External Listing" at bounding box center [66, 280] width 102 height 13
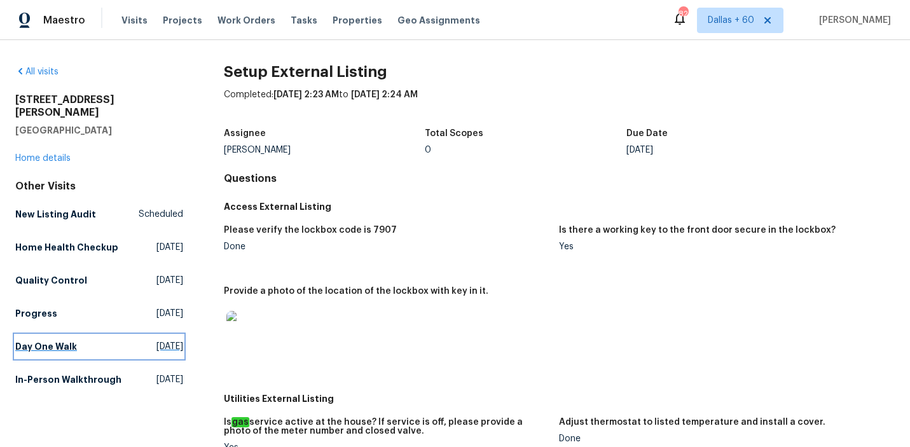
click at [45, 340] on h5 "Day One Walk" at bounding box center [46, 346] width 62 height 13
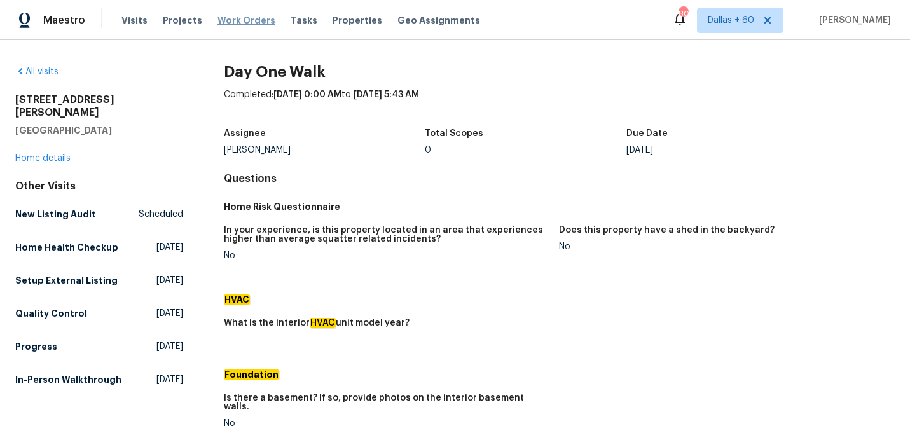
click at [233, 22] on span "Work Orders" at bounding box center [247, 20] width 58 height 13
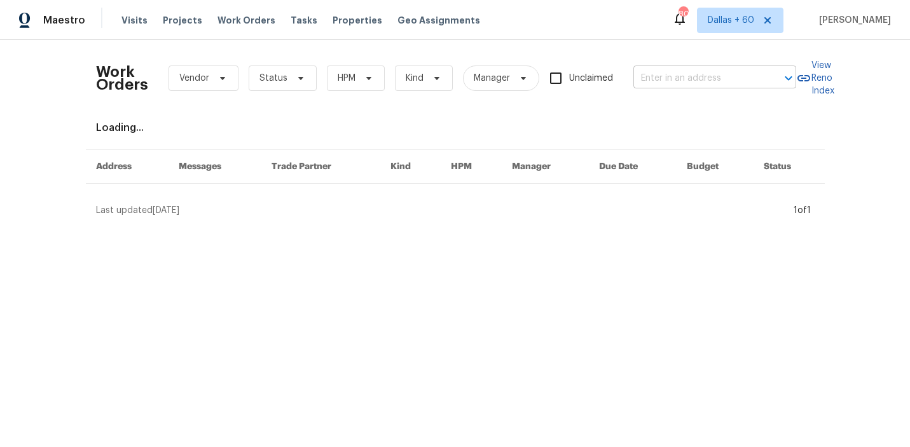
click at [693, 78] on input "text" at bounding box center [697, 79] width 127 height 20
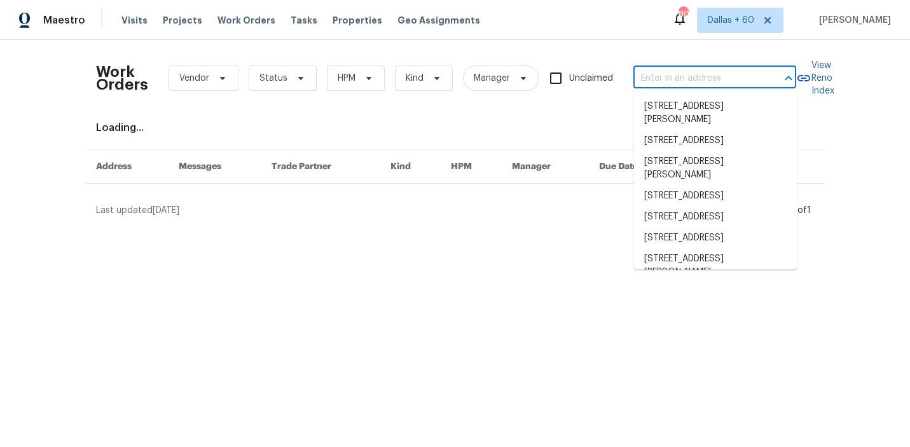
paste input "3147 Wichita Dr, Mesquite, TX 75149"
type input "3147 Wichita Dr, Mesquite, TX 75149"
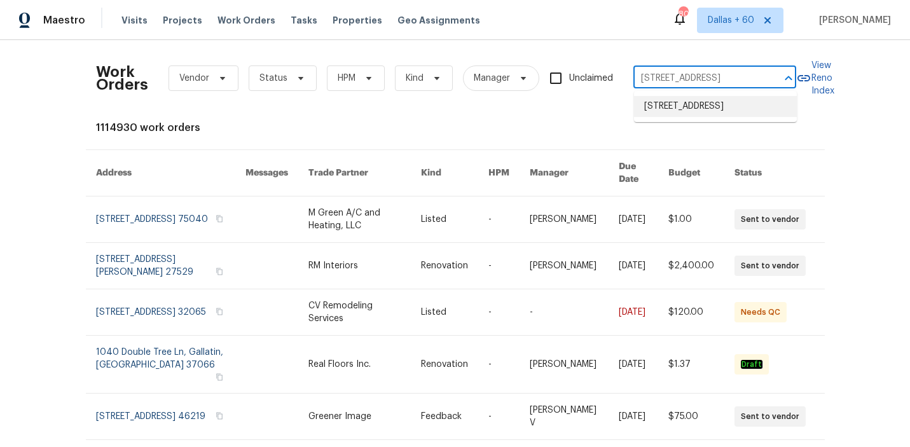
click at [699, 114] on li "3147 Wichita Dr, Mesquite, TX 75149" at bounding box center [715, 106] width 163 height 21
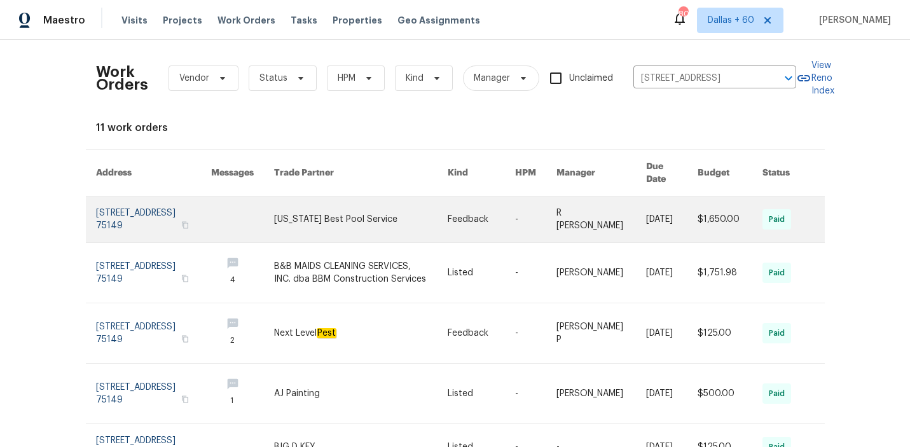
click at [316, 219] on link at bounding box center [361, 220] width 174 height 46
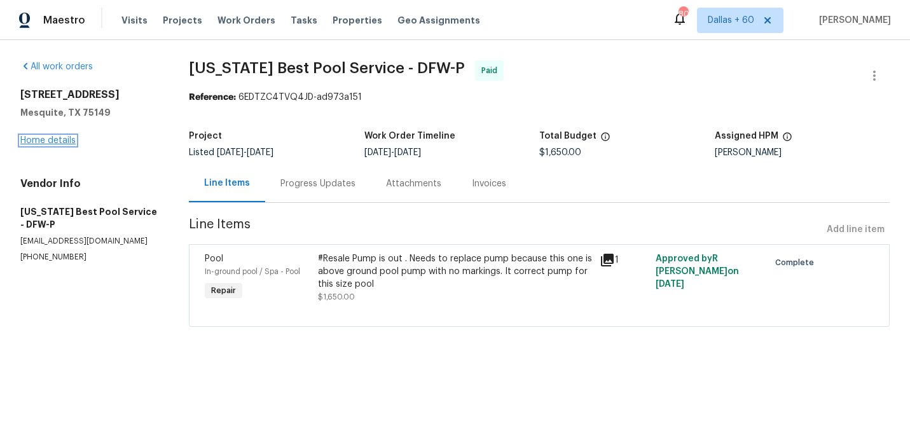
click at [45, 139] on link "Home details" at bounding box center [47, 140] width 55 height 9
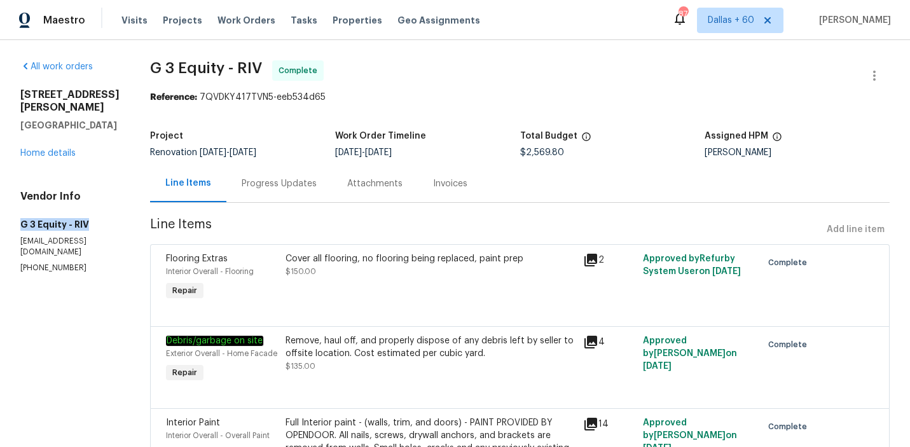
drag, startPoint x: 17, startPoint y: 225, endPoint x: 105, endPoint y: 219, distance: 88.6
click at [105, 219] on div "All work orders [STREET_ADDRESS][PERSON_NAME] Home details Vendor Info G 3 Equi…" at bounding box center [455, 334] width 910 height 588
copy h5 "G 3 Equity - RIV"
click at [15, 204] on div "All work orders 11594 Beryl St Apple Valley, CA 92308 Home details Vendor Info …" at bounding box center [455, 334] width 910 height 588
drag, startPoint x: 17, startPoint y: 220, endPoint x: 79, endPoint y: 260, distance: 73.6
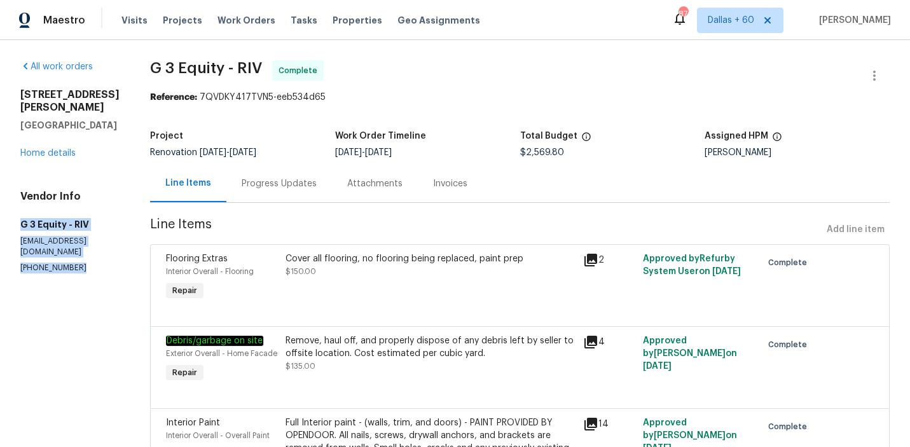
click at [79, 260] on div "All work orders 11594 Beryl St Apple Valley, CA 92308 Home details Vendor Info …" at bounding box center [455, 334] width 910 height 588
copy div "G 3 Equity - RIV g3equity@gmail.com (310) 867-1045"
